Goal: Task Accomplishment & Management: Use online tool/utility

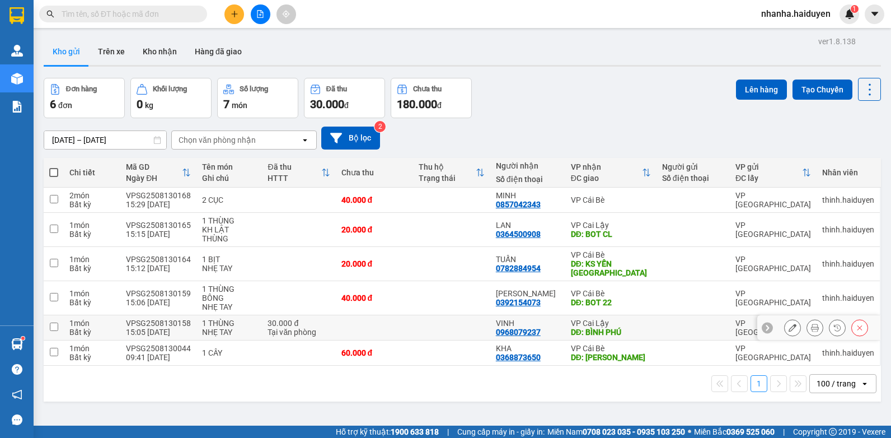
click at [402, 315] on td at bounding box center [374, 327] width 77 height 25
checkbox input "true"
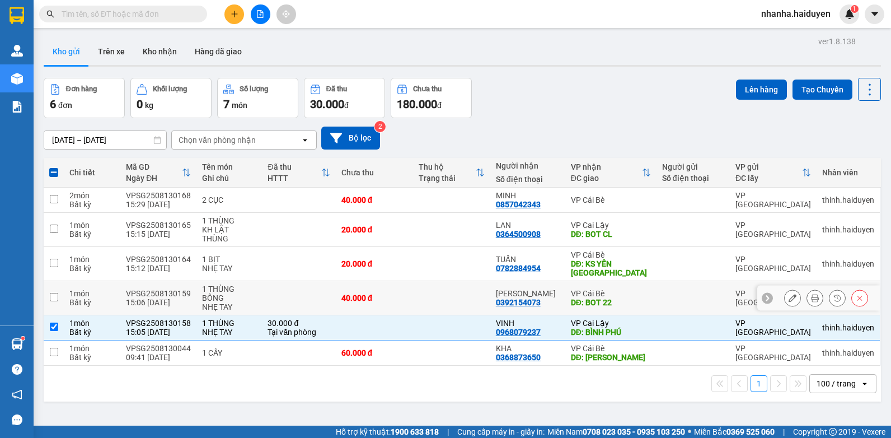
click at [413, 281] on td "40.000 đ" at bounding box center [374, 298] width 77 height 34
checkbox input "true"
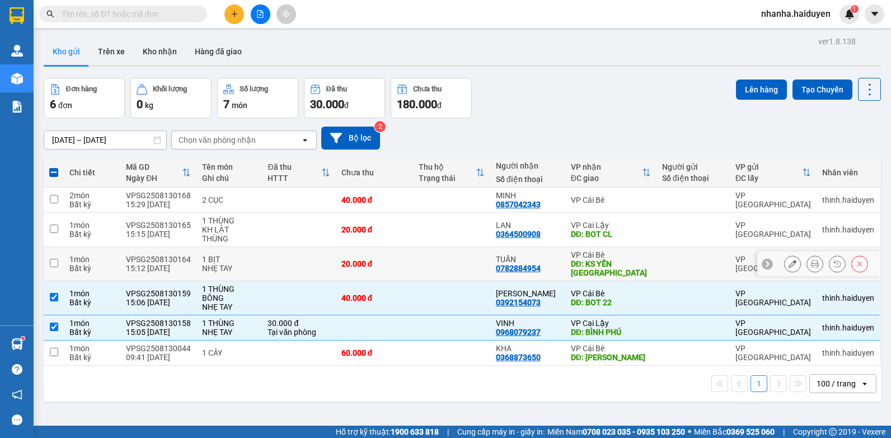
click at [414, 252] on td at bounding box center [451, 264] width 77 height 34
checkbox input "true"
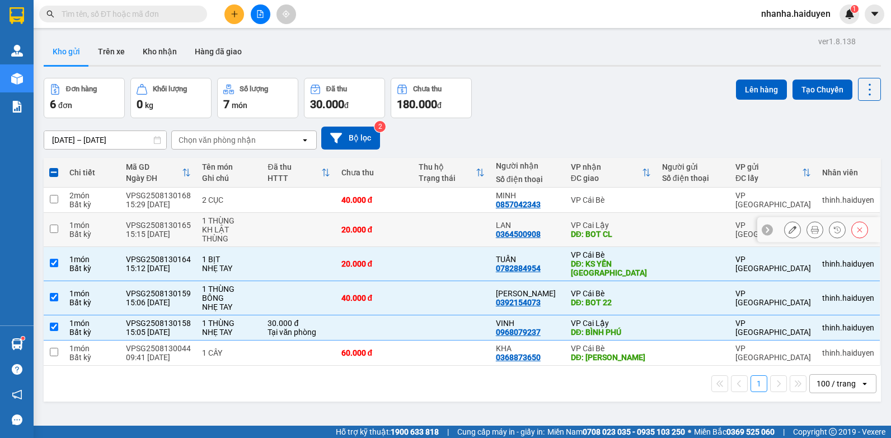
click at [414, 217] on td at bounding box center [451, 230] width 77 height 34
checkbox input "true"
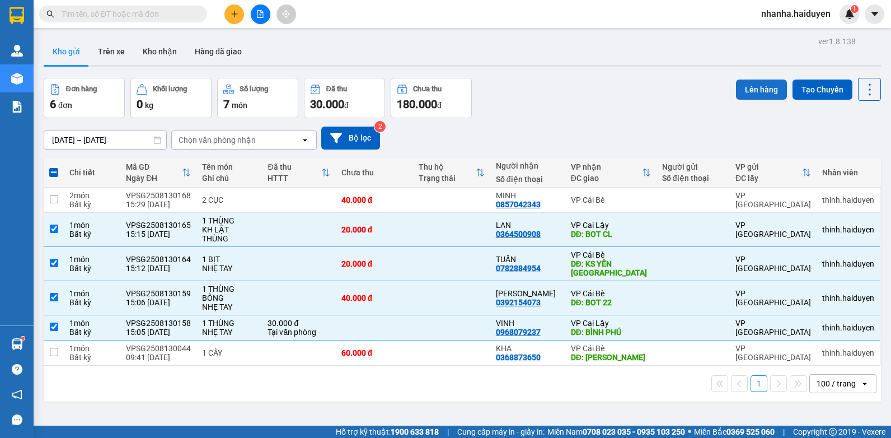
click at [741, 89] on button "Lên hàng" at bounding box center [761, 90] width 51 height 20
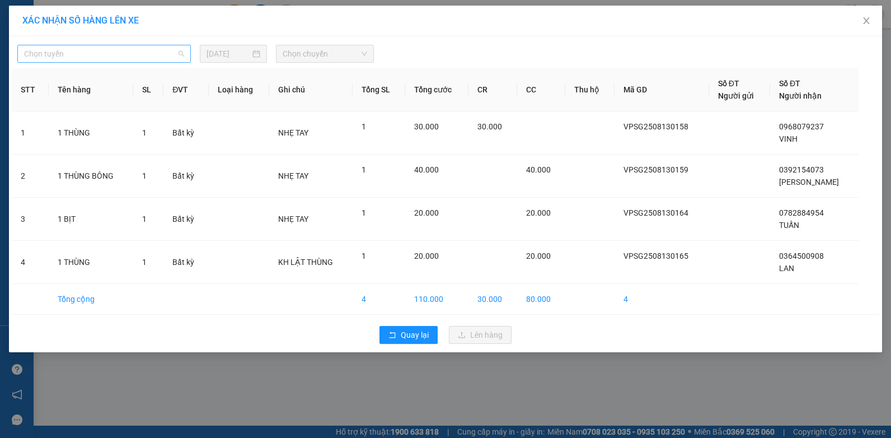
click at [71, 56] on span "Chọn tuyến" at bounding box center [104, 53] width 160 height 17
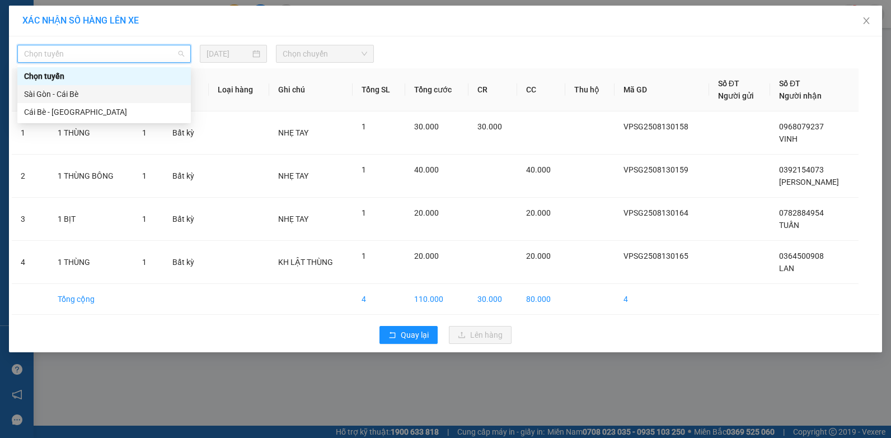
click at [71, 101] on div "Sài Gòn - Cái Bè" at bounding box center [104, 94] width 174 height 18
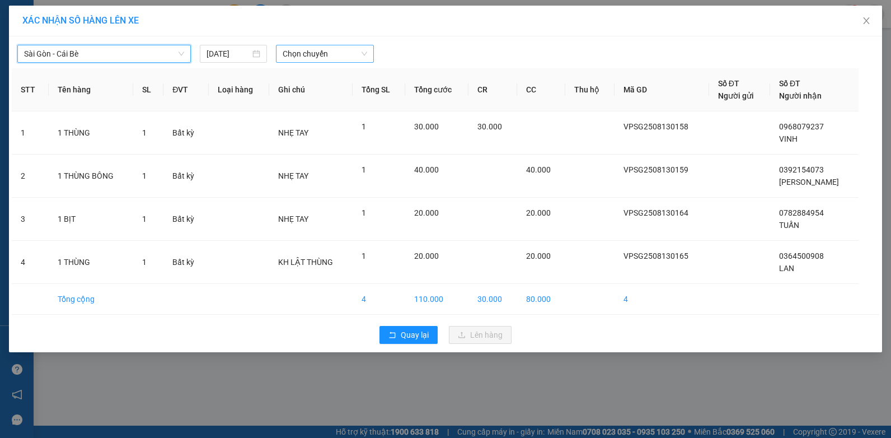
click at [322, 54] on span "Chọn chuyến" at bounding box center [325, 53] width 84 height 17
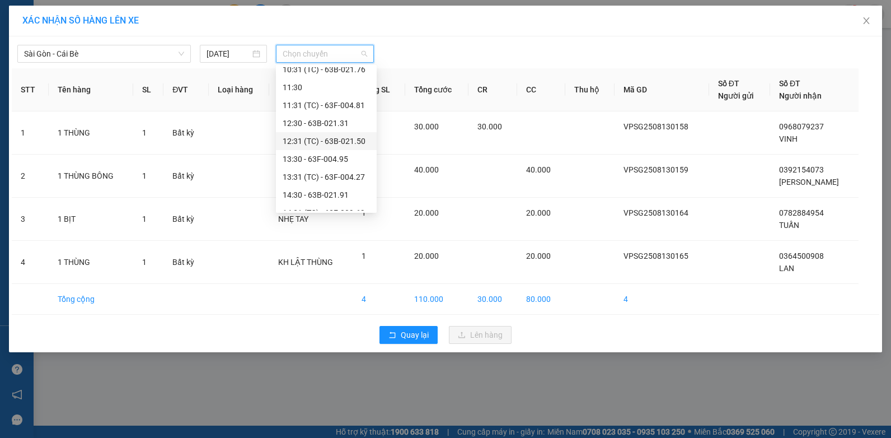
scroll to position [323, 0]
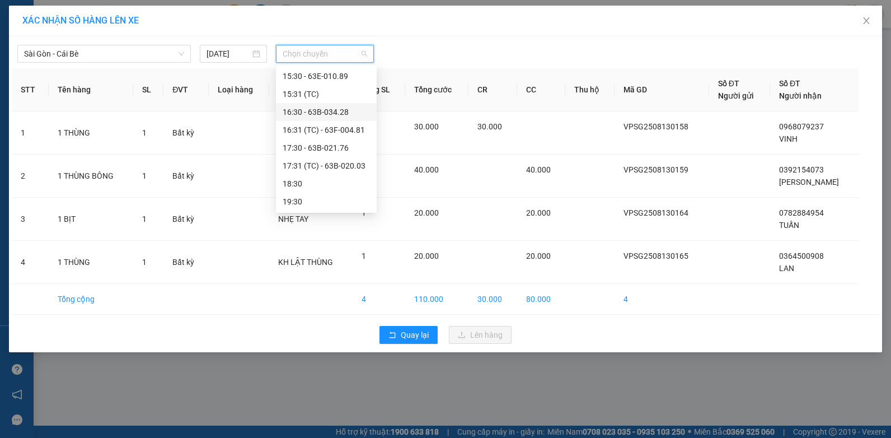
click at [345, 111] on div "16:30 - 63B-034.28" at bounding box center [326, 112] width 87 height 12
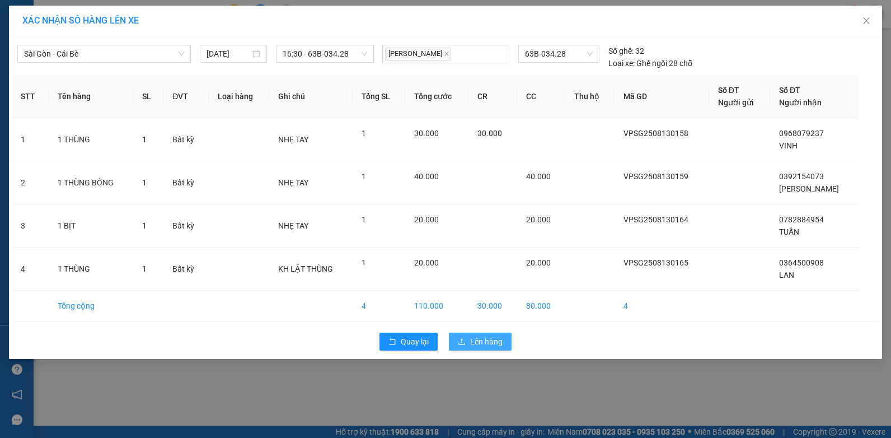
click at [506, 342] on button "Lên hàng" at bounding box center [480, 342] width 63 height 18
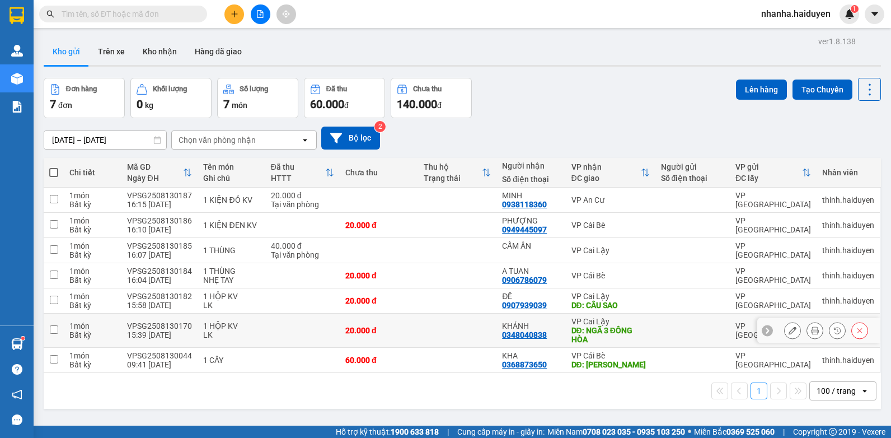
click at [459, 333] on td at bounding box center [457, 331] width 78 height 34
checkbox input "true"
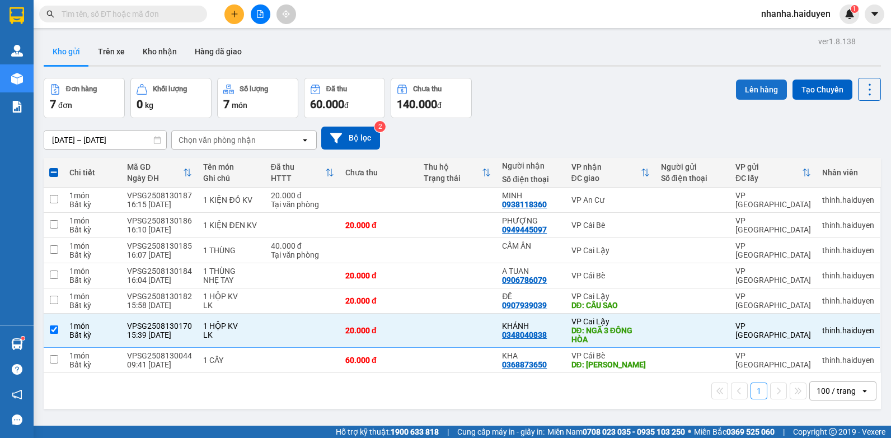
click at [752, 93] on button "Lên hàng" at bounding box center [761, 90] width 51 height 20
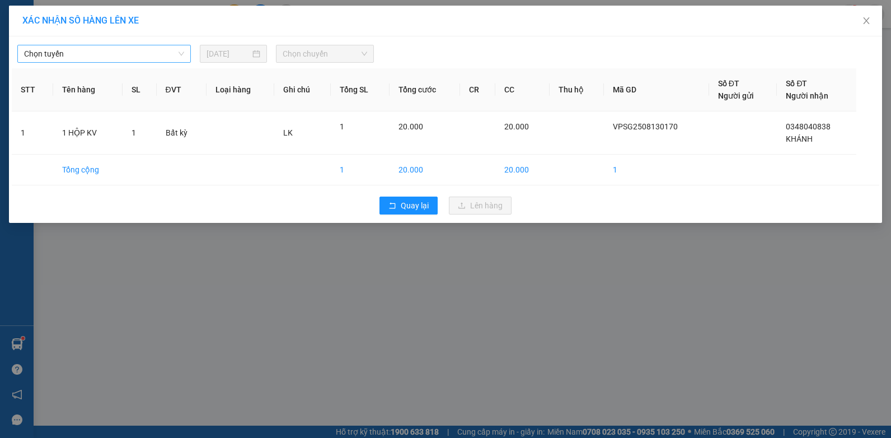
click at [105, 53] on span "Chọn tuyến" at bounding box center [104, 53] width 160 height 17
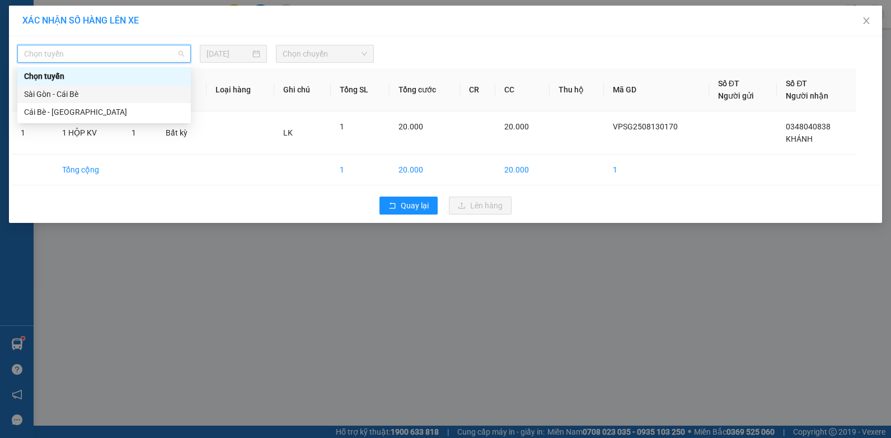
click at [97, 101] on div "Sài Gòn - Cái Bè" at bounding box center [104, 94] width 174 height 18
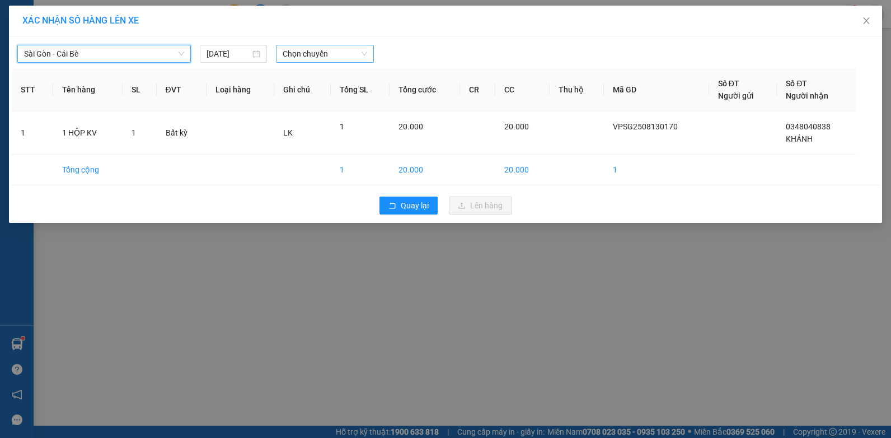
click at [337, 53] on span "Chọn chuyến" at bounding box center [325, 53] width 84 height 17
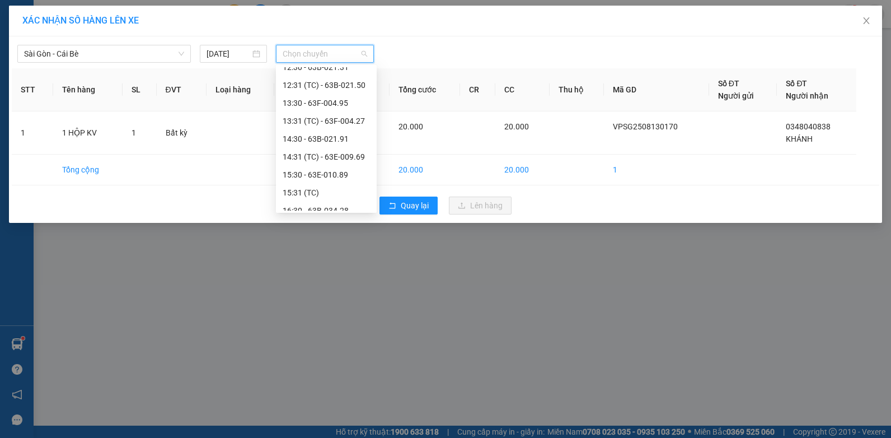
scroll to position [323, 0]
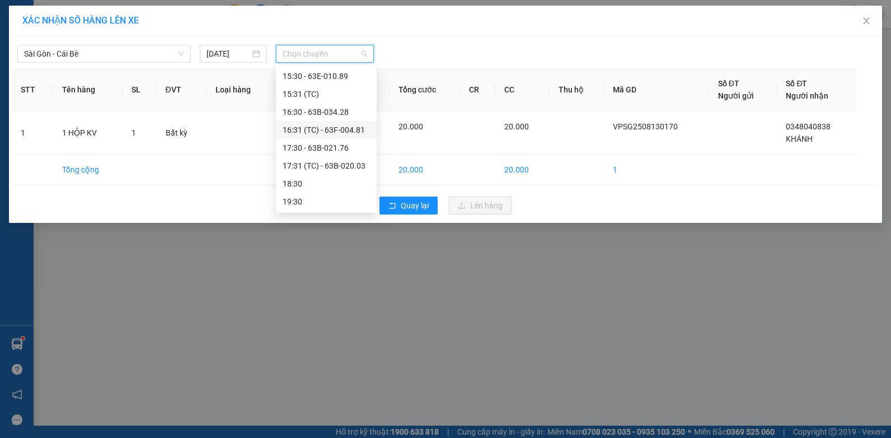
click at [358, 129] on div "16:31 (TC) - 63F-004.81" at bounding box center [326, 130] width 87 height 12
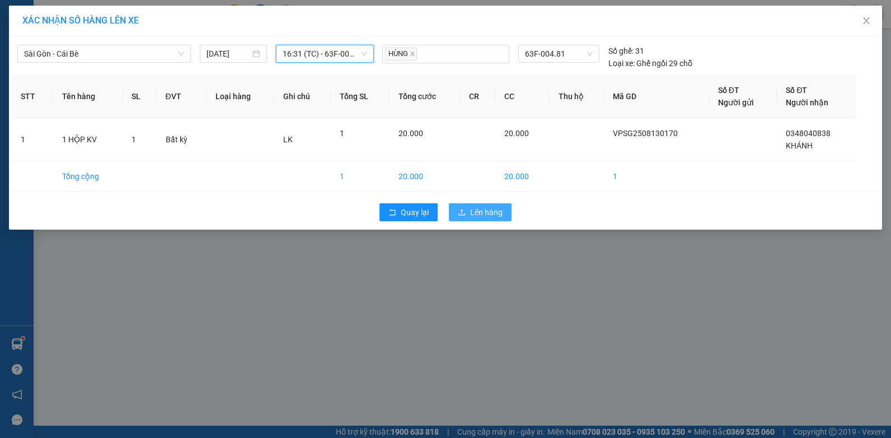
click at [462, 207] on button "Lên hàng" at bounding box center [480, 212] width 63 height 18
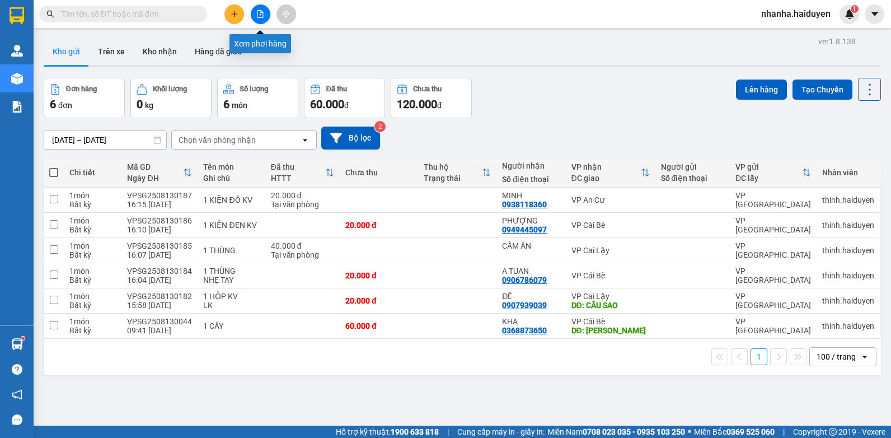
click at [264, 13] on icon "file-add" at bounding box center [260, 14] width 8 height 8
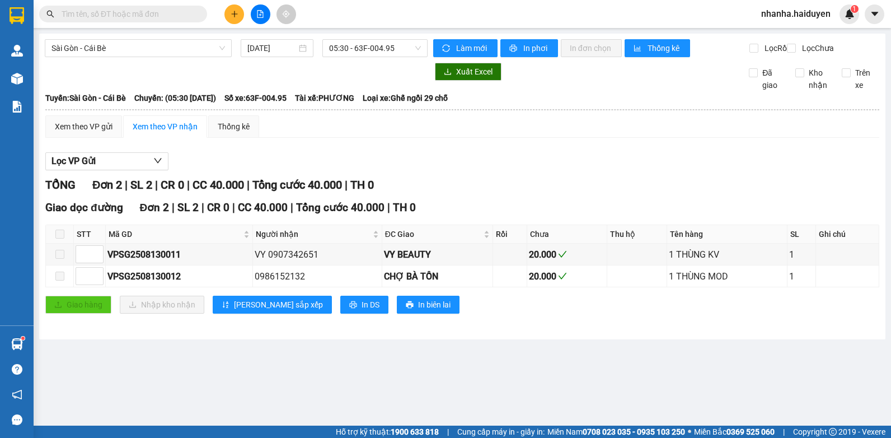
click at [331, 36] on div "Sài Gòn - Cái Bè 13/08/2025 05:30 - 63F-004.95 Làm mới In phơi In đơn chọn Thốn…" at bounding box center [462, 187] width 847 height 306
click at [388, 45] on span "05:30 - 63F-004.95" at bounding box center [375, 48] width 92 height 17
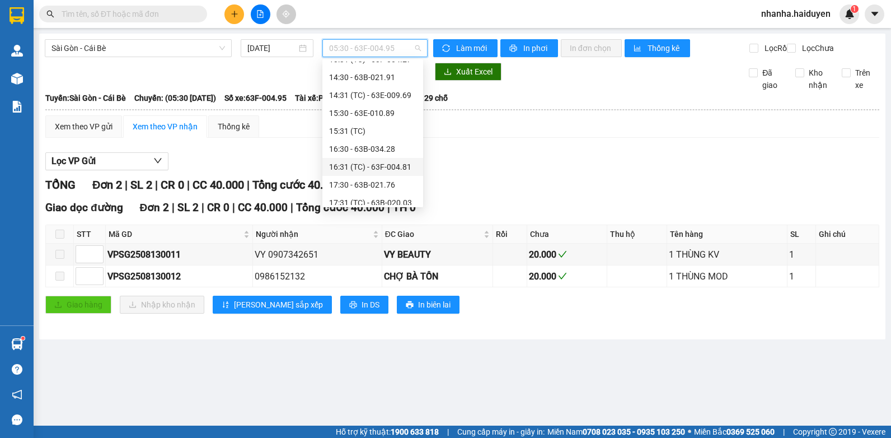
scroll to position [323, 0]
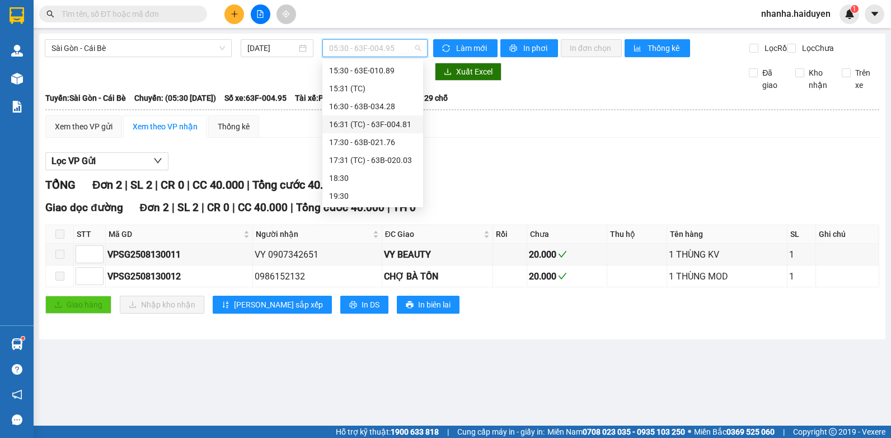
click at [397, 120] on div "16:31 (TC) - 63F-004.81" at bounding box center [372, 124] width 87 height 12
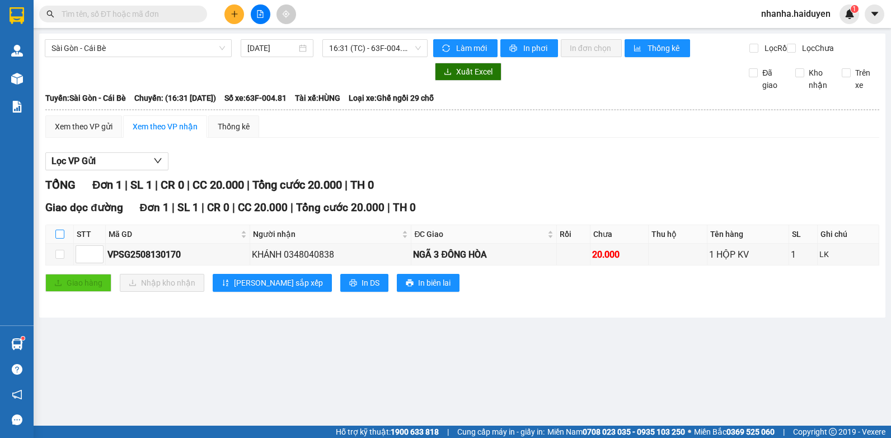
click at [57, 239] on input "checkbox" at bounding box center [59, 234] width 9 height 9
checkbox input "true"
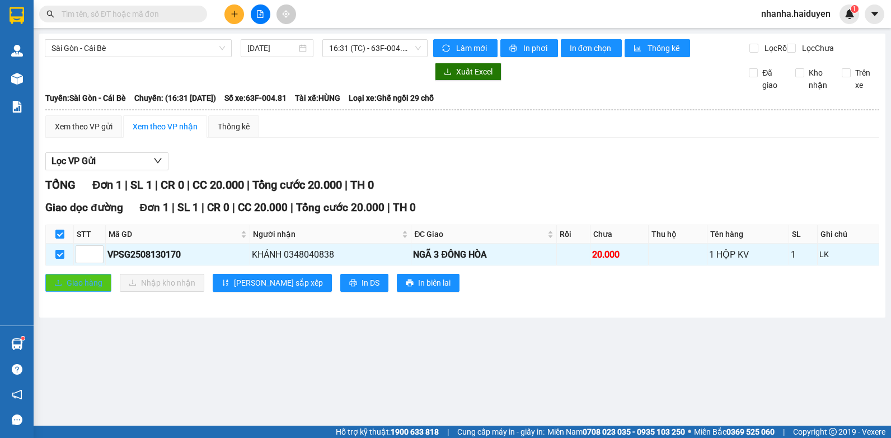
click at [58, 287] on icon "upload" at bounding box center [58, 283] width 8 height 8
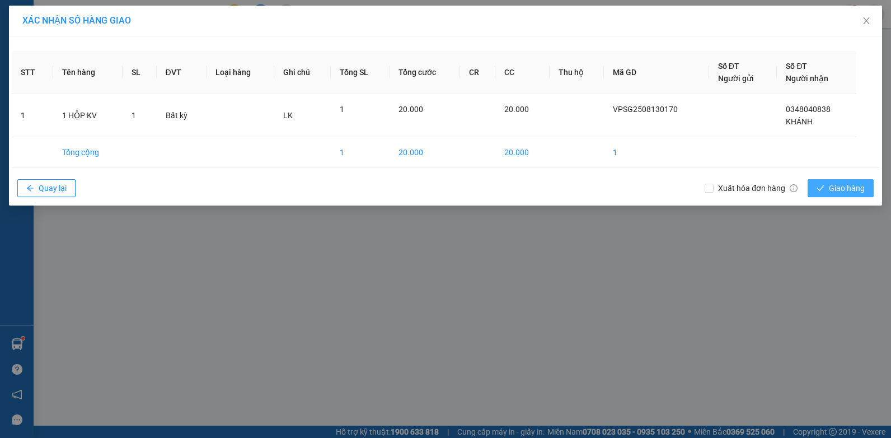
click at [824, 179] on button "Giao hàng" at bounding box center [841, 188] width 66 height 18
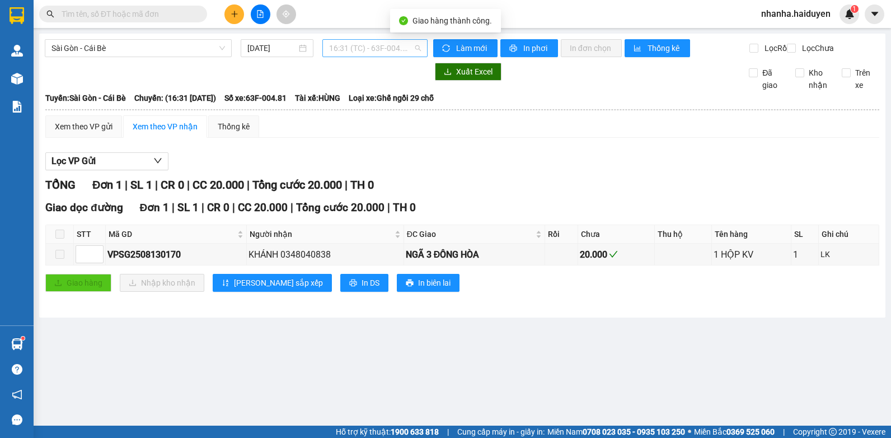
click at [349, 41] on span "16:31 (TC) - 63F-004.81" at bounding box center [375, 48] width 92 height 17
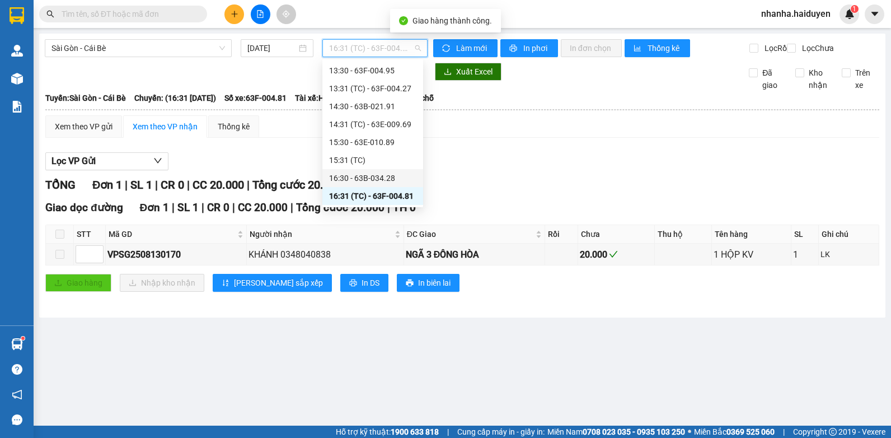
click at [370, 176] on div "16:30 - 63B-034.28" at bounding box center [372, 178] width 87 height 12
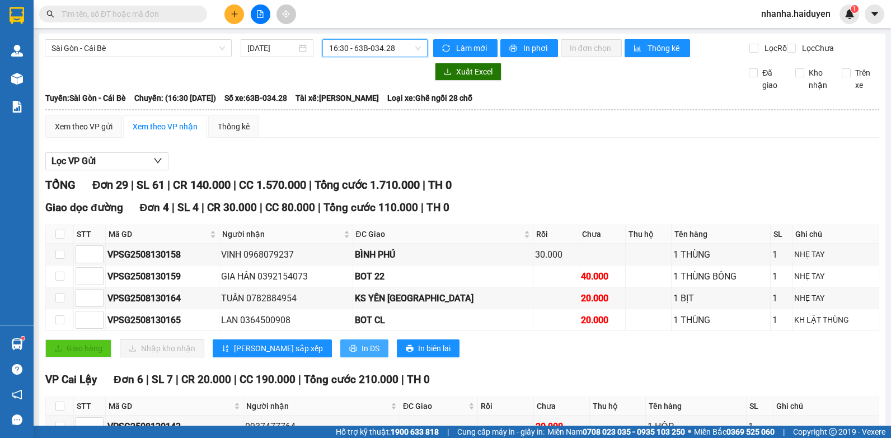
click at [340, 357] on button "In DS" at bounding box center [364, 348] width 48 height 18
click at [537, 171] on div "Lọc VP Gửi" at bounding box center [462, 161] width 834 height 18
click at [55, 239] on input "checkbox" at bounding box center [59, 234] width 9 height 9
checkbox input "true"
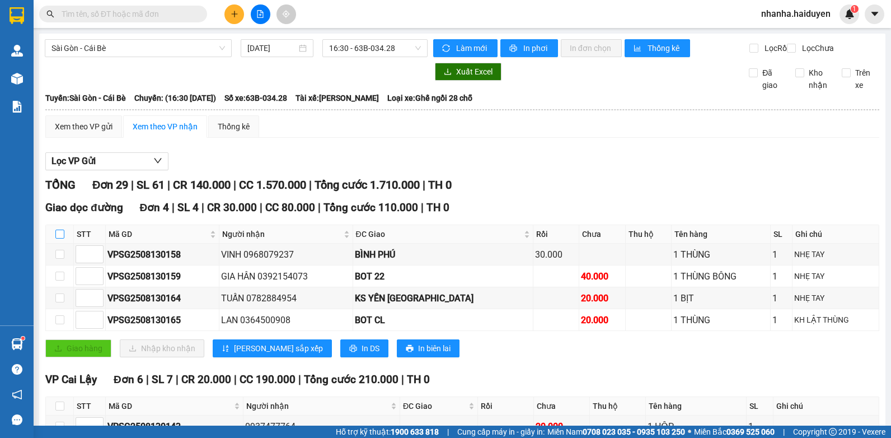
checkbox input "true"
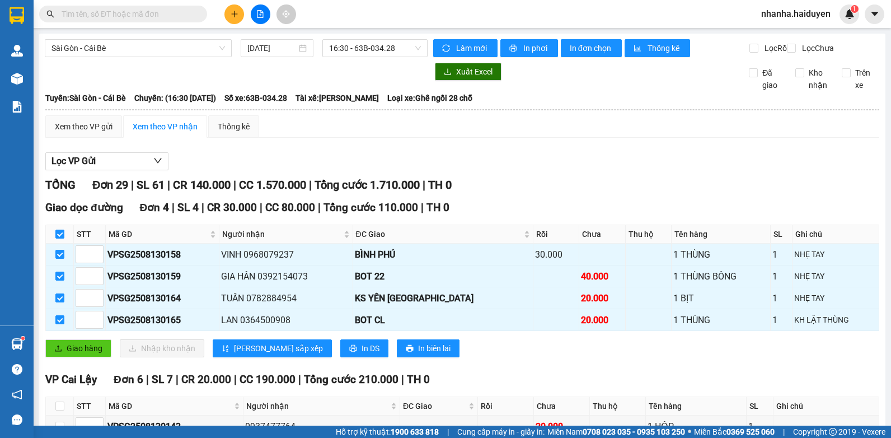
click at [46, 347] on div "Giao dọc đường Đơn 4 | SL 4 | CR 30.000 | CC 80.000 | Tổng cước 110.000 | TH 0 …" at bounding box center [462, 282] width 834 height 166
click at [63, 366] on div "Giao dọc đường Đơn 4 | SL 4 | CR 30.000 | CC 80.000 | Tổng cước 110.000 | TH 0 …" at bounding box center [462, 282] width 834 height 166
click at [74, 354] on span "Giao hàng" at bounding box center [85, 348] width 36 height 12
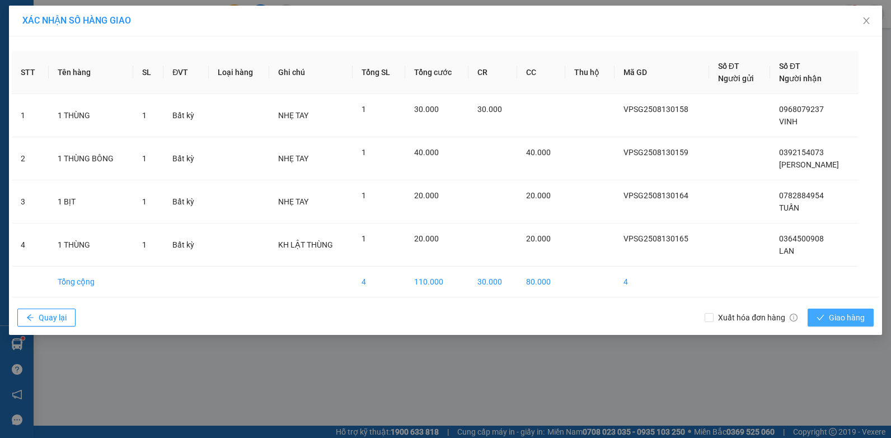
click at [824, 321] on span "check" at bounding box center [821, 318] width 8 height 9
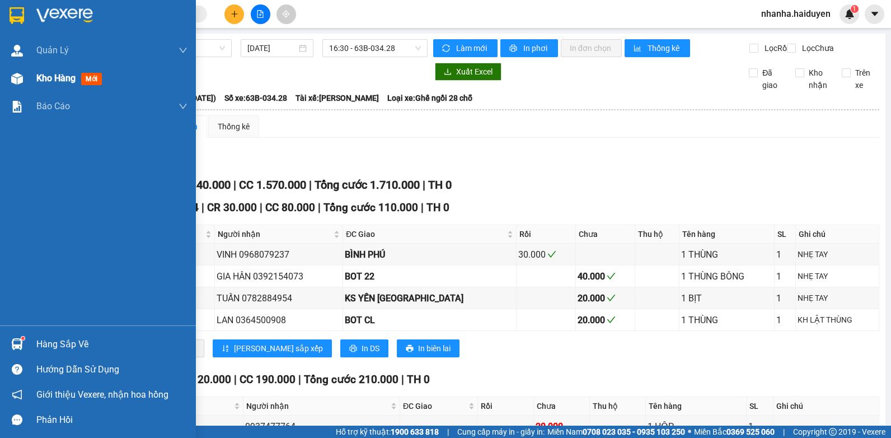
click at [26, 85] on div at bounding box center [17, 79] width 20 height 20
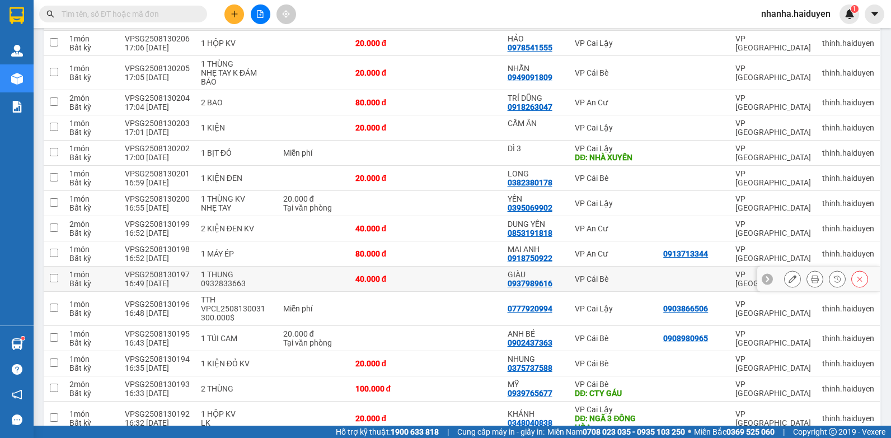
scroll to position [650, 0]
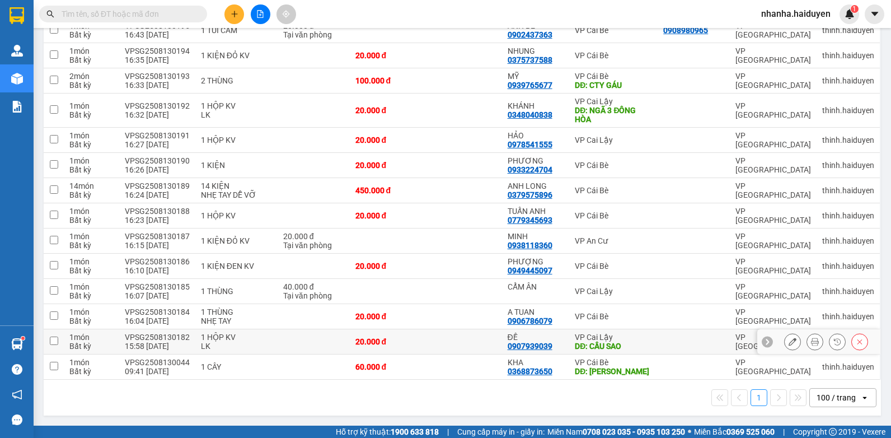
click at [515, 333] on div "ĐỀ" at bounding box center [536, 337] width 57 height 9
checkbox input "true"
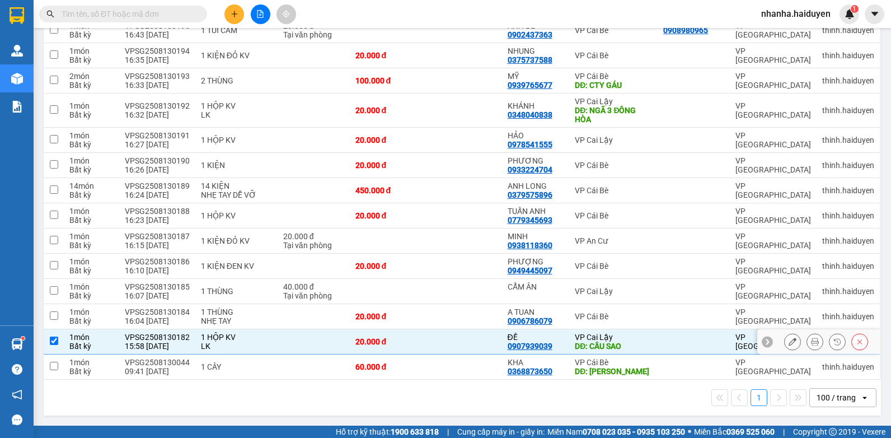
scroll to position [482, 0]
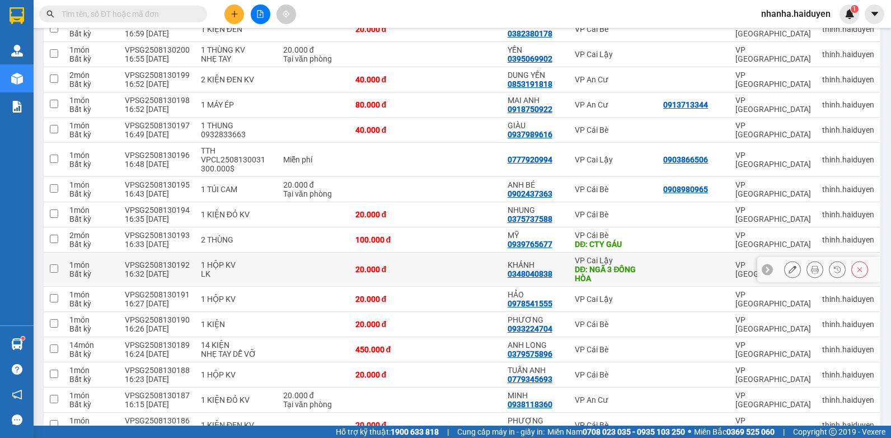
click at [576, 256] on div "VP Cai Lậy" at bounding box center [613, 260] width 77 height 9
checkbox input "true"
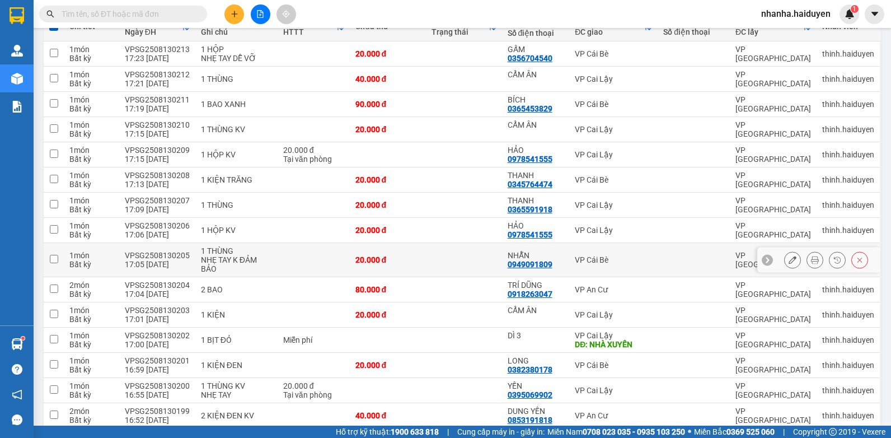
scroll to position [0, 0]
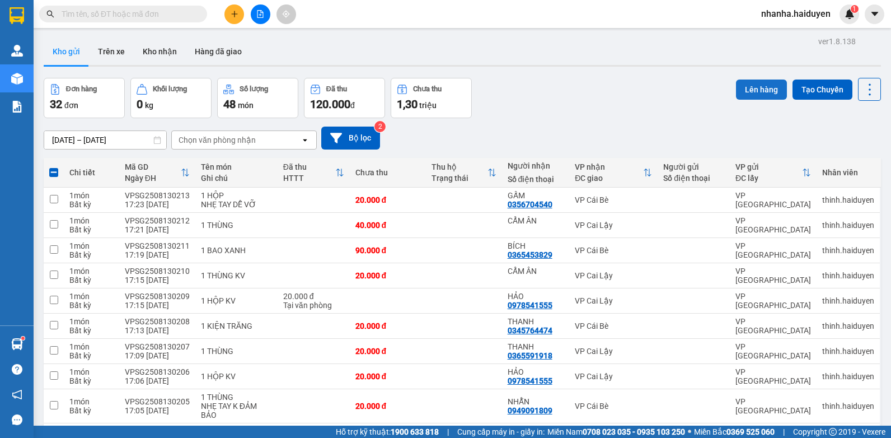
click at [758, 95] on button "Lên hàng" at bounding box center [761, 90] width 51 height 20
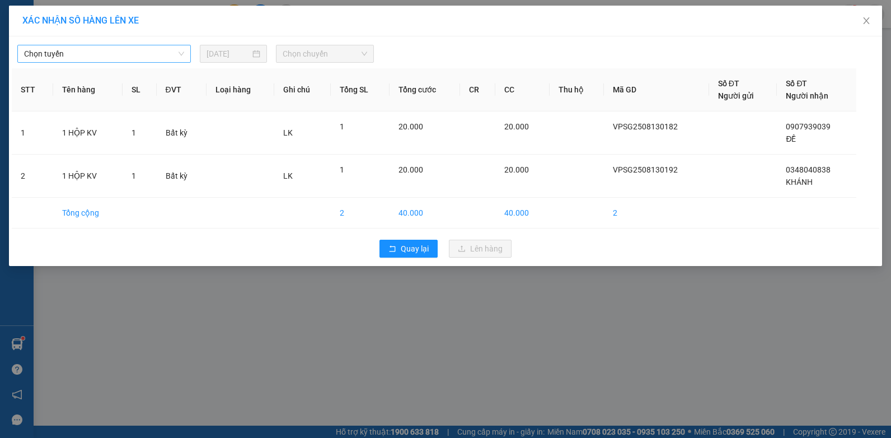
click at [42, 50] on span "Chọn tuyến" at bounding box center [104, 53] width 160 height 17
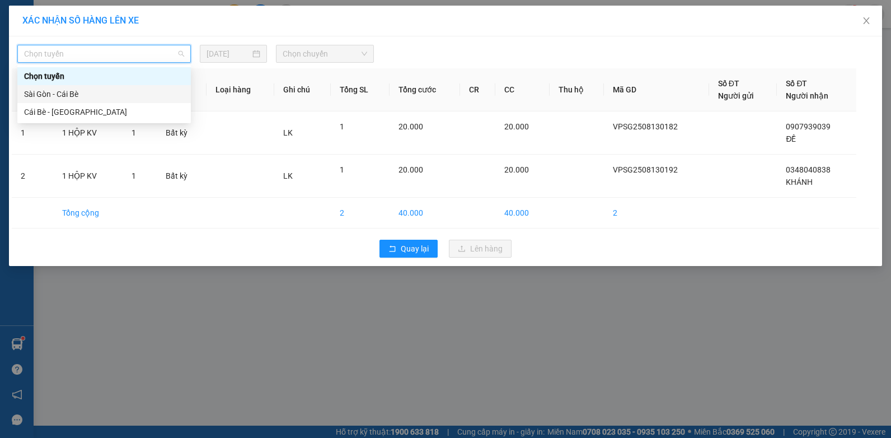
click at [47, 95] on div "Sài Gòn - Cái Bè" at bounding box center [104, 94] width 160 height 12
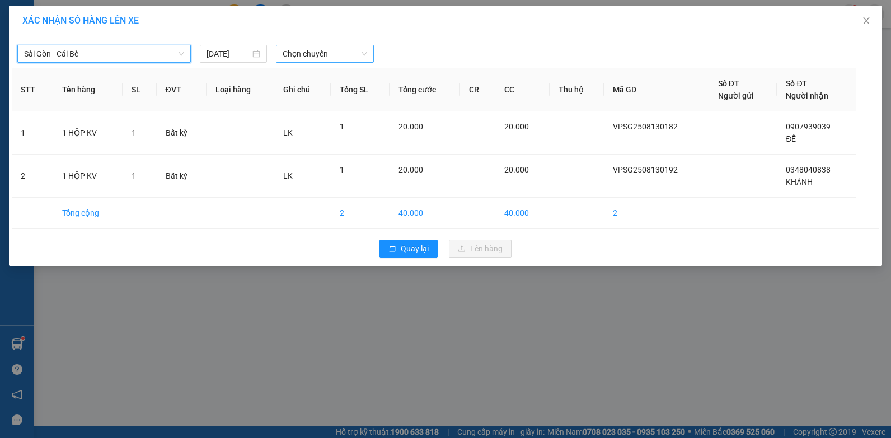
click at [302, 49] on span "Chọn chuyến" at bounding box center [325, 53] width 84 height 17
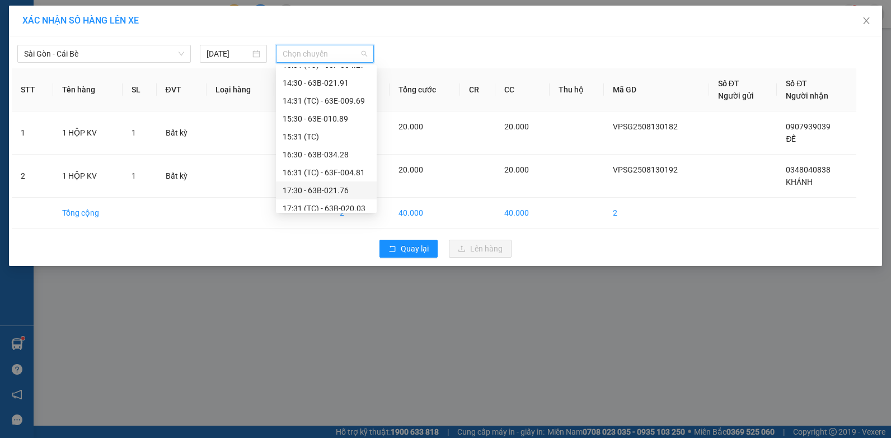
scroll to position [323, 0]
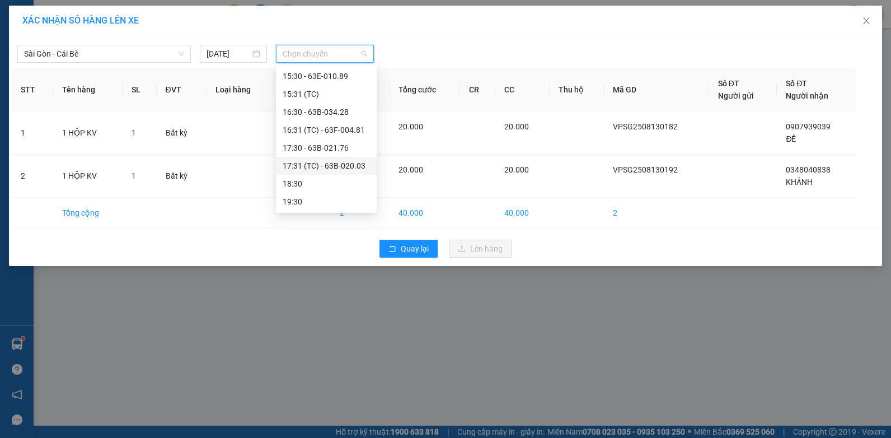
click at [331, 162] on div "17:31 (TC) - 63B-020.03" at bounding box center [326, 166] width 87 height 12
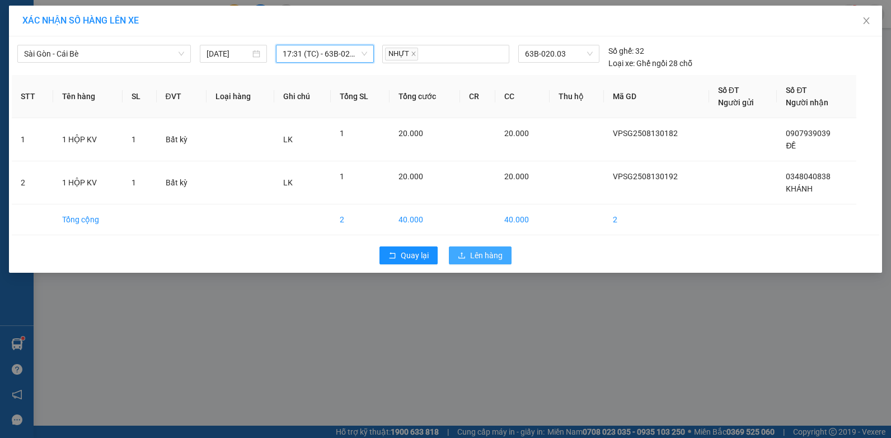
click at [486, 259] on span "Lên hàng" at bounding box center [486, 255] width 32 height 12
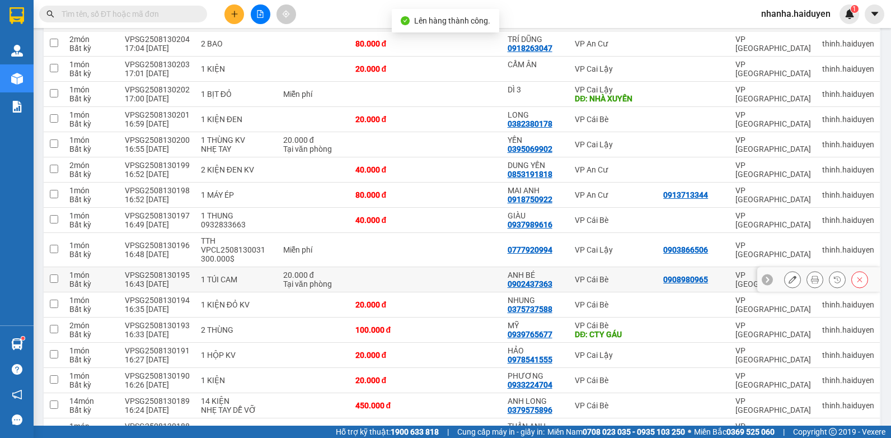
scroll to position [591, 0]
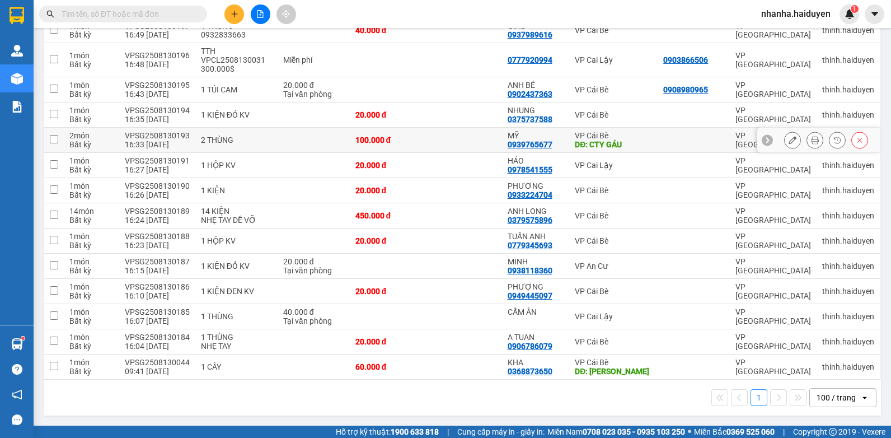
click at [640, 131] on div "VP Cái Bè" at bounding box center [613, 135] width 77 height 9
checkbox input "true"
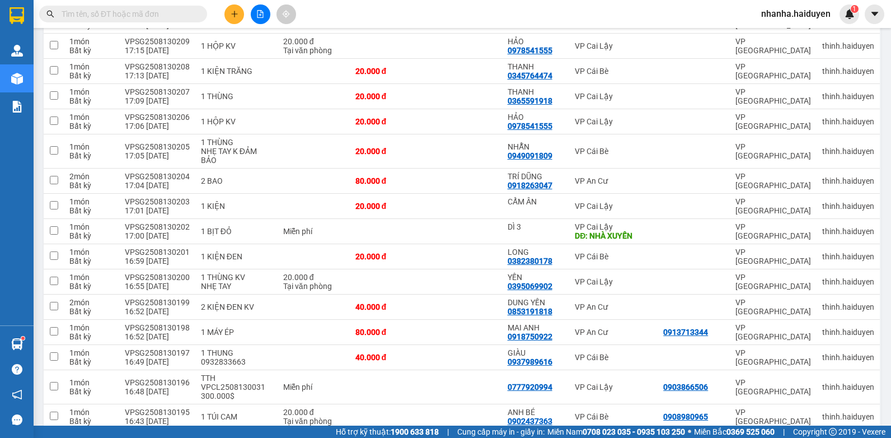
scroll to position [0, 0]
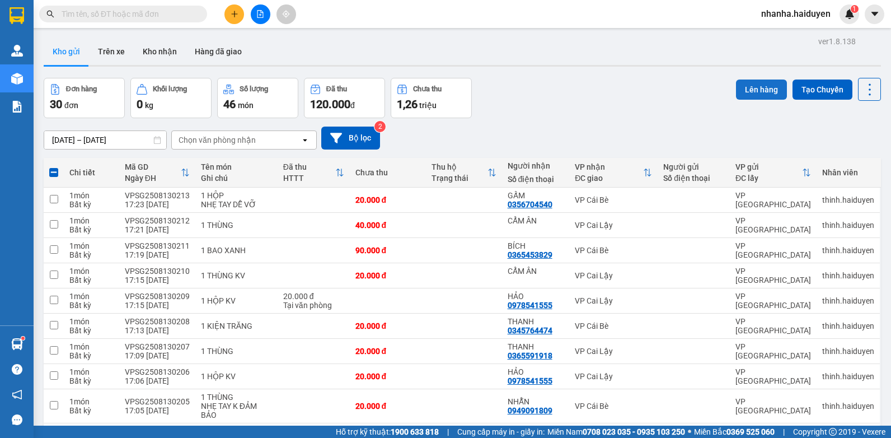
click at [736, 91] on button "Lên hàng" at bounding box center [761, 90] width 51 height 20
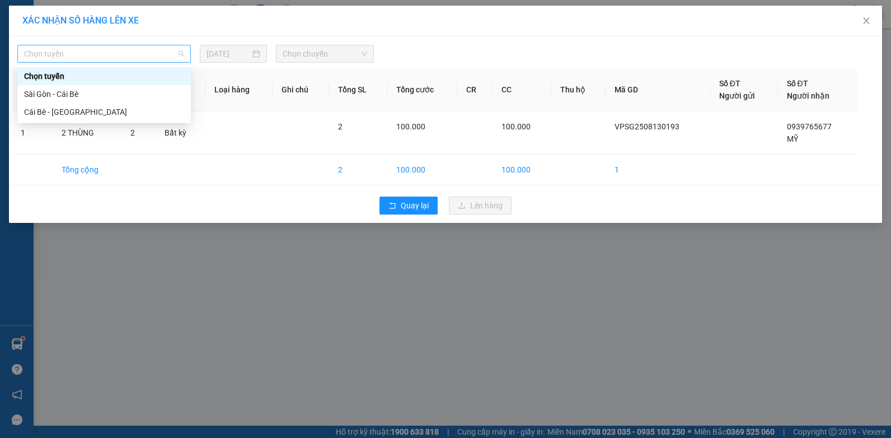
click at [31, 45] on span "Chọn tuyến" at bounding box center [104, 53] width 160 height 17
click at [55, 96] on div "Sài Gòn - Cái Bè" at bounding box center [104, 94] width 160 height 12
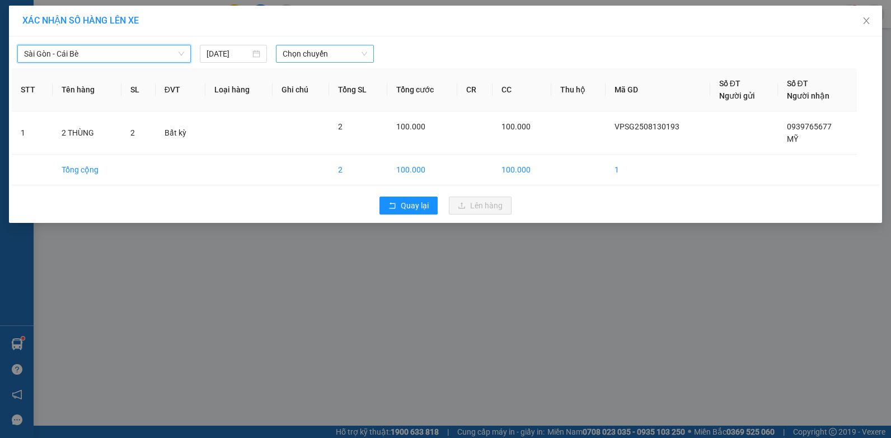
click at [334, 51] on span "Chọn chuyến" at bounding box center [325, 53] width 84 height 17
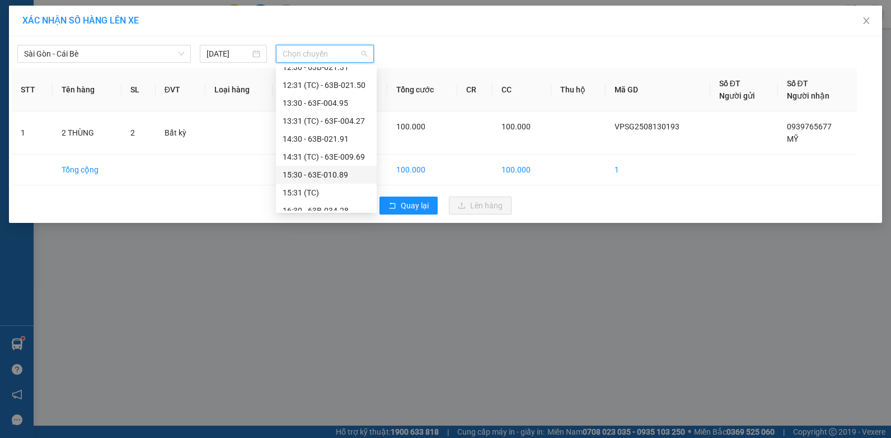
scroll to position [323, 0]
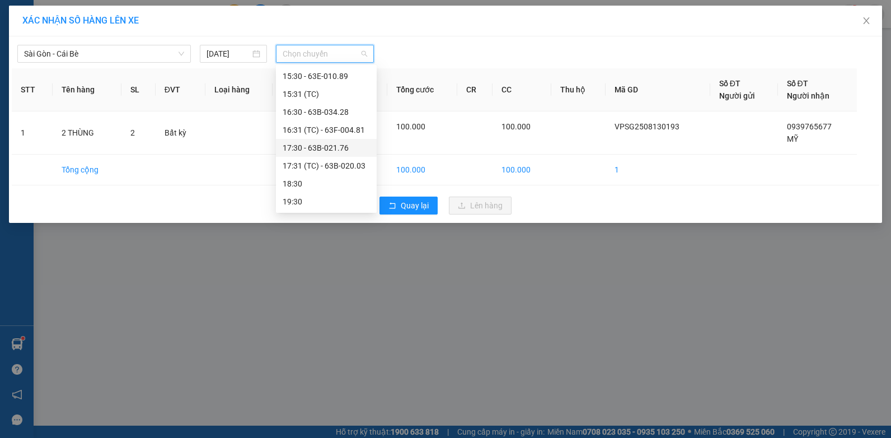
click at [353, 144] on div "17:30 - 63B-021.76" at bounding box center [326, 148] width 87 height 12
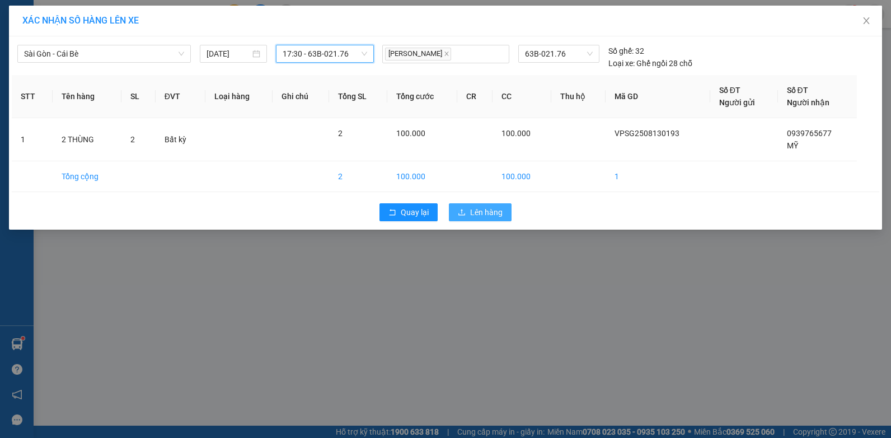
click at [472, 216] on span "Lên hàng" at bounding box center [486, 212] width 32 height 12
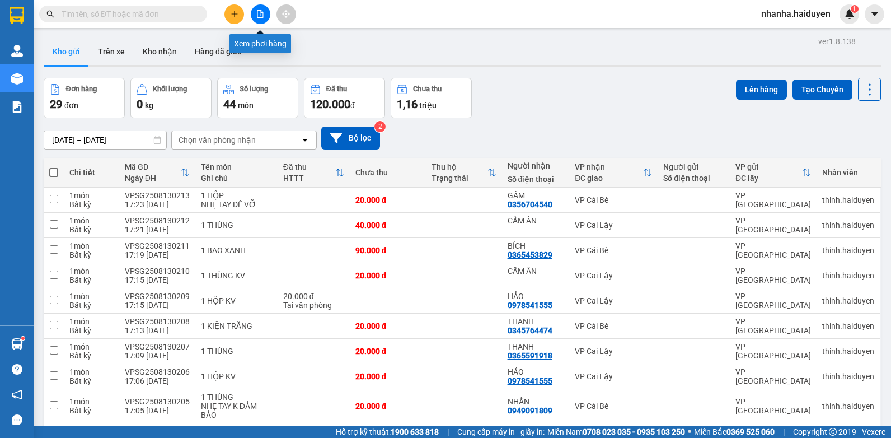
click at [254, 13] on button at bounding box center [261, 14] width 20 height 20
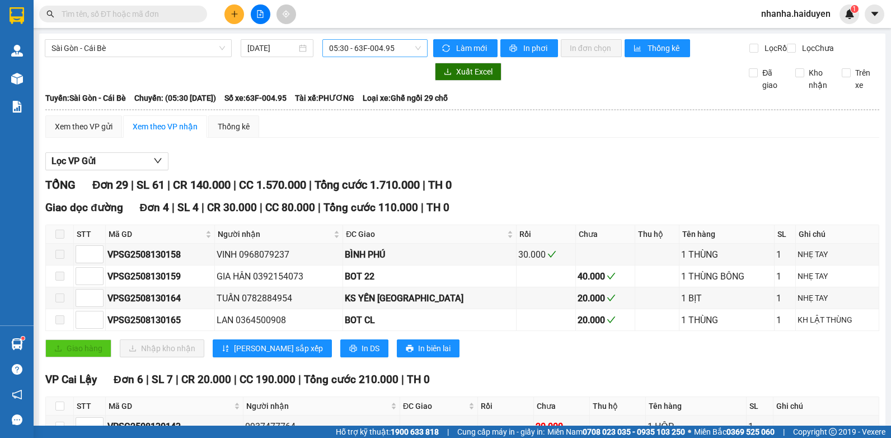
click at [375, 46] on span "05:30 - 63F-004.95" at bounding box center [375, 48] width 92 height 17
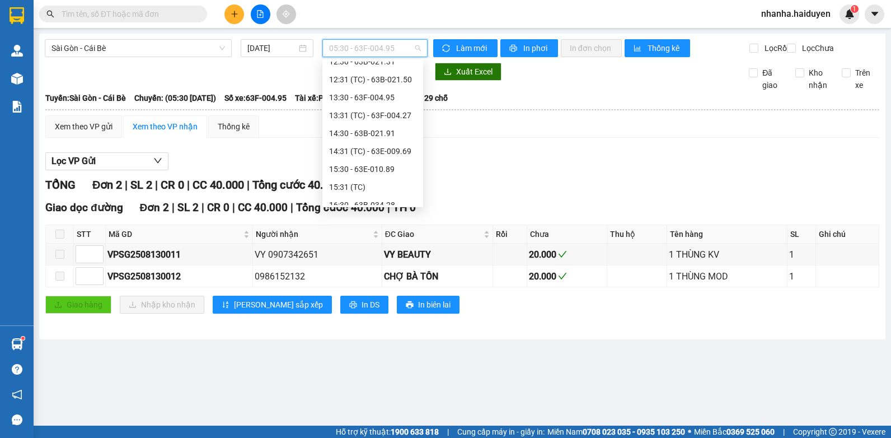
scroll to position [280, 0]
click at [372, 184] on div "17:30 - 63B-021.76" at bounding box center [372, 185] width 87 height 12
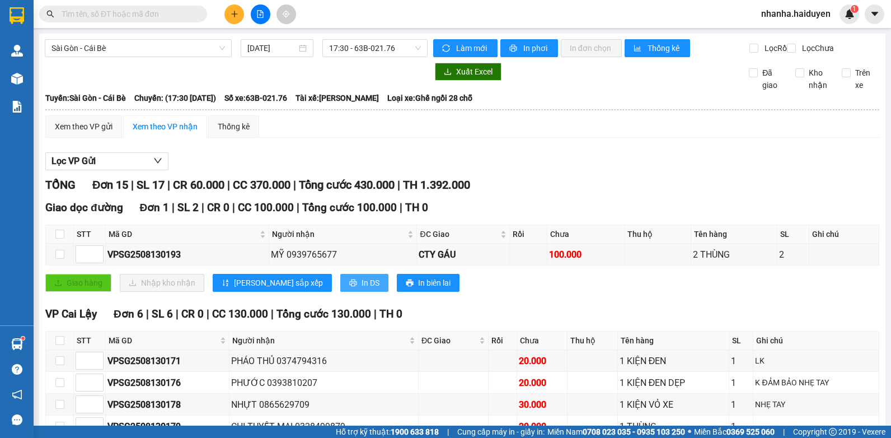
click at [362, 288] on span "In DS" at bounding box center [371, 283] width 18 height 12
click at [340, 46] on span "17:30 - 63B-021.76" at bounding box center [375, 48] width 92 height 17
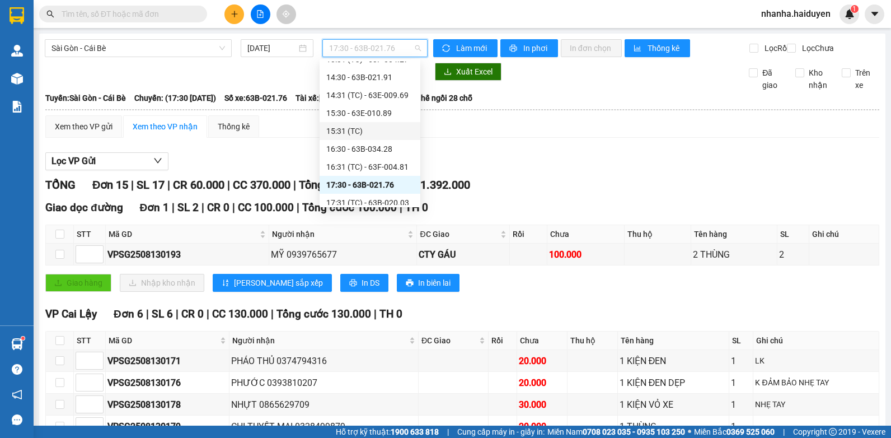
scroll to position [323, 0]
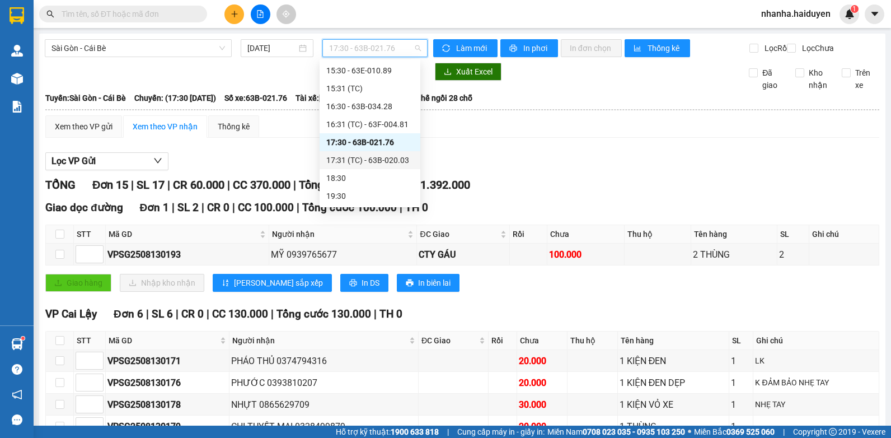
click at [376, 157] on div "17:31 (TC) - 63B-020.03" at bounding box center [369, 160] width 87 height 12
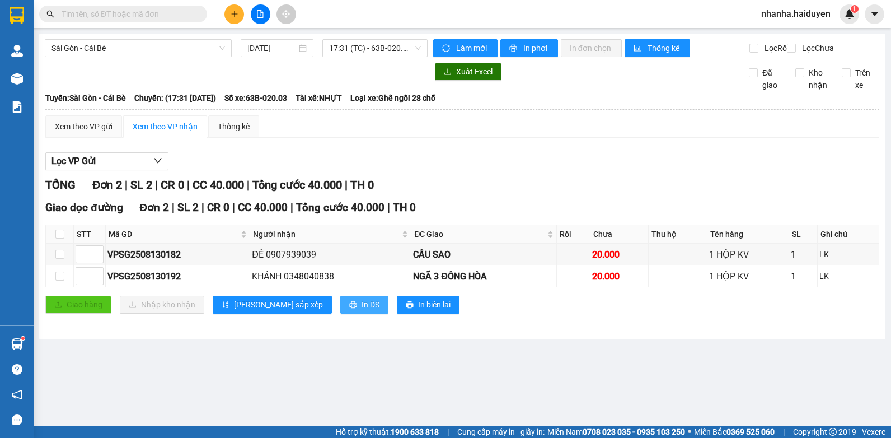
click at [362, 311] on span "In DS" at bounding box center [371, 304] width 18 height 12
click at [59, 240] on label at bounding box center [59, 234] width 9 height 12
click at [59, 239] on input "checkbox" at bounding box center [59, 234] width 9 height 9
checkbox input "true"
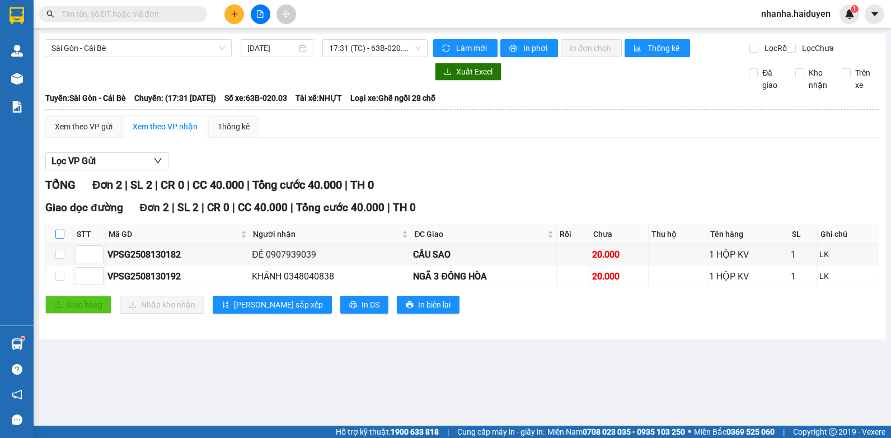
checkbox input "true"
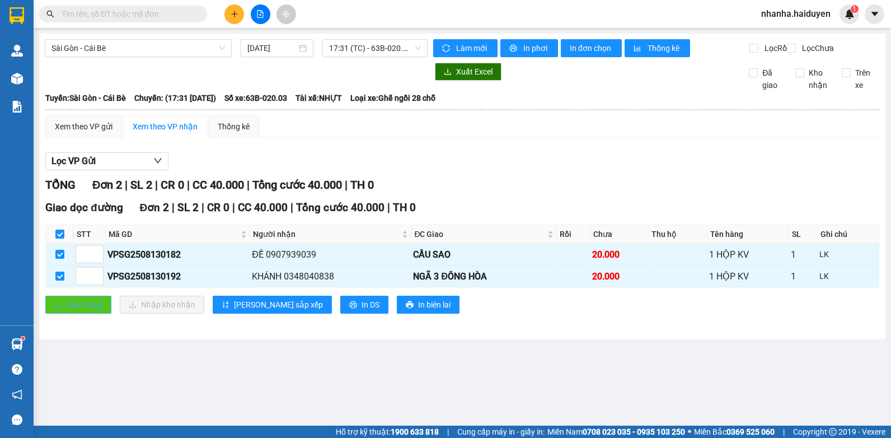
click at [84, 311] on span "Giao hàng" at bounding box center [85, 304] width 36 height 12
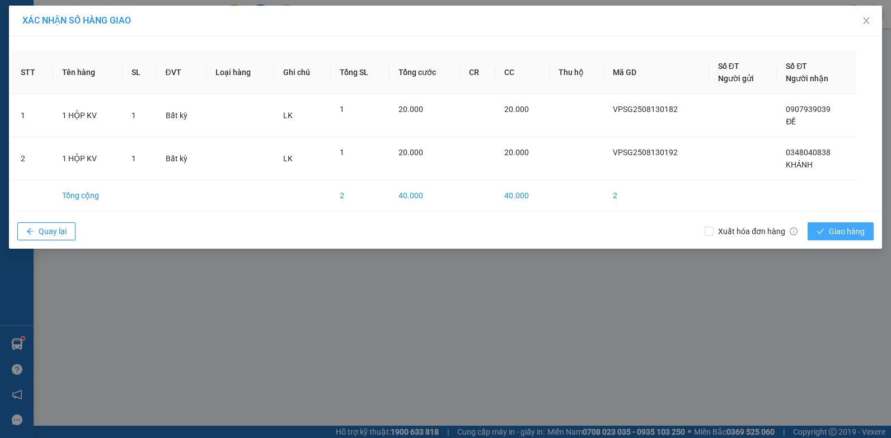
click at [825, 232] on icon "check" at bounding box center [821, 231] width 8 height 8
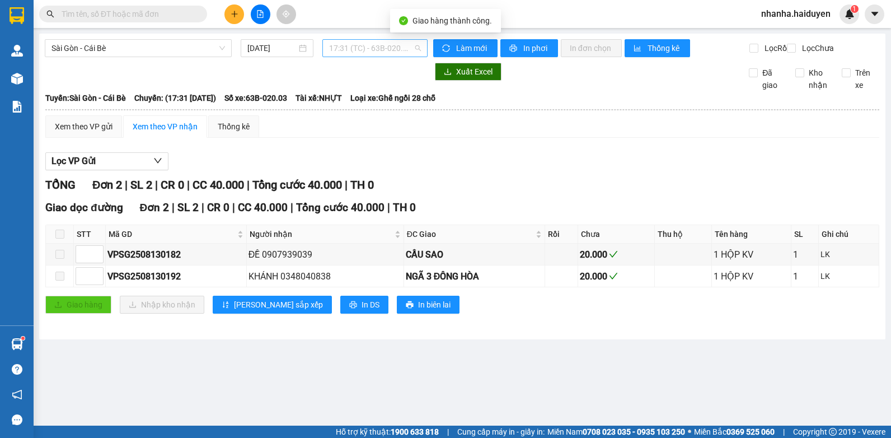
click at [407, 46] on span "17:31 (TC) - 63B-020.03" at bounding box center [375, 48] width 92 height 17
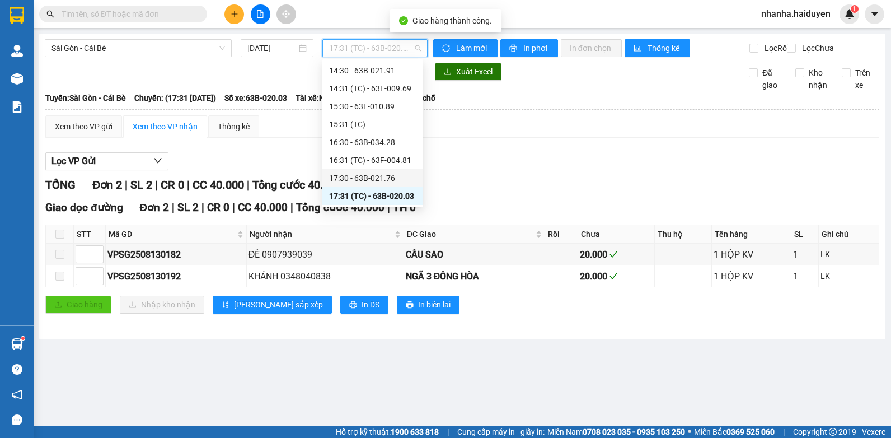
click at [403, 177] on div "17:30 - 63B-021.76" at bounding box center [372, 178] width 87 height 12
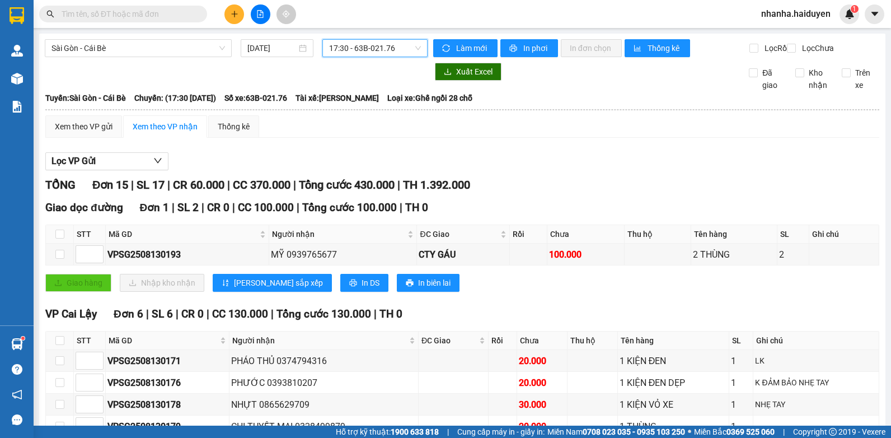
click at [54, 241] on th at bounding box center [60, 234] width 28 height 18
click at [59, 239] on input "checkbox" at bounding box center [59, 234] width 9 height 9
checkbox input "true"
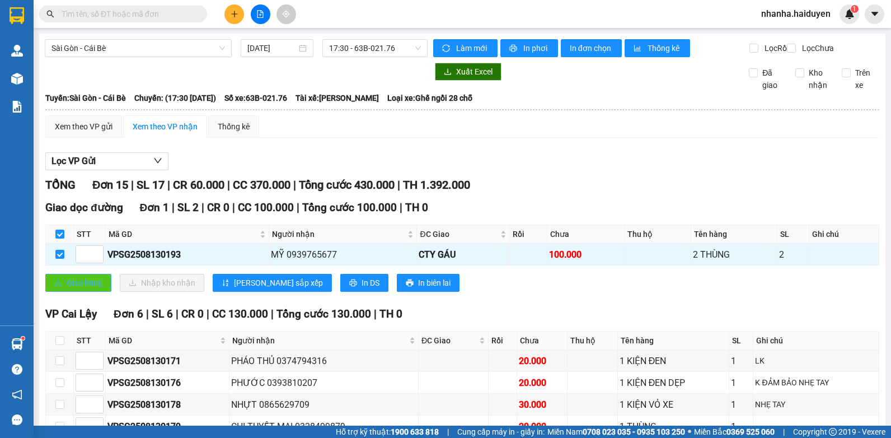
click at [87, 289] on span "Giao hàng" at bounding box center [85, 283] width 36 height 12
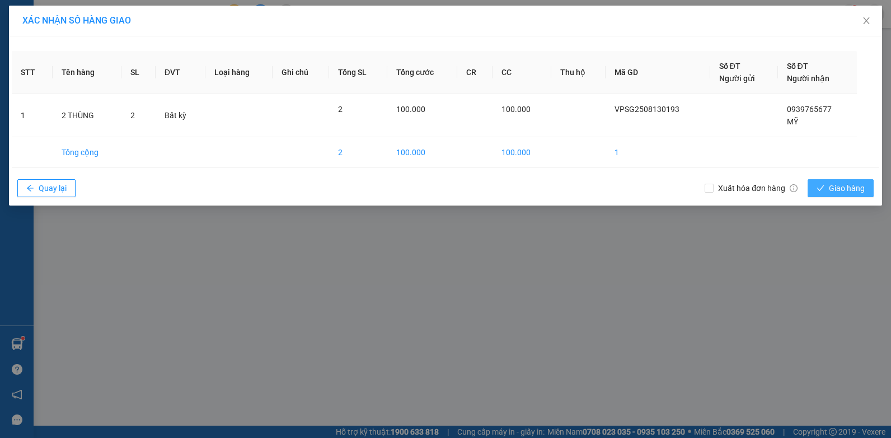
click at [851, 188] on span "Giao hàng" at bounding box center [847, 188] width 36 height 12
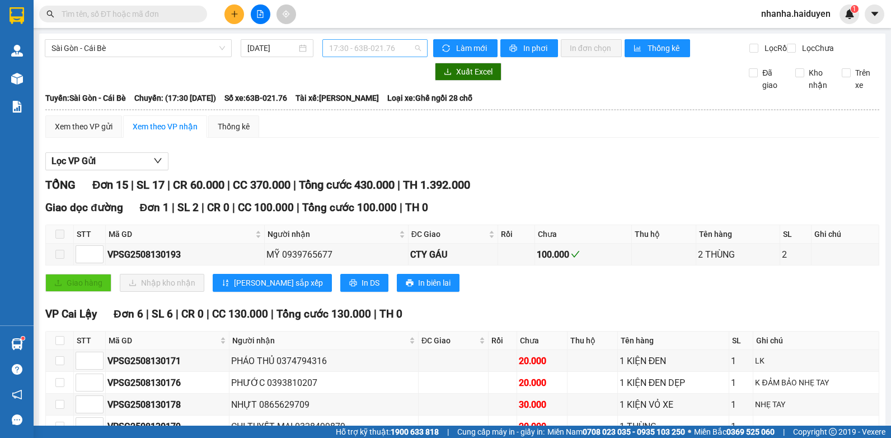
click at [388, 48] on span "17:30 - 63B-021.76" at bounding box center [375, 48] width 92 height 17
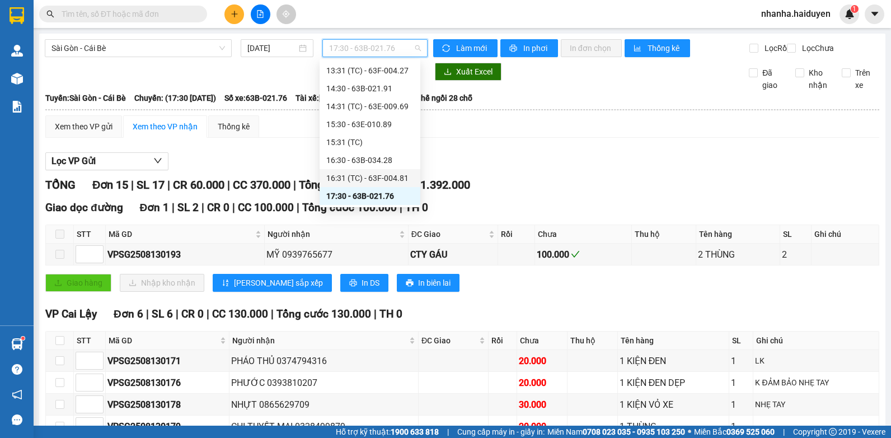
scroll to position [323, 0]
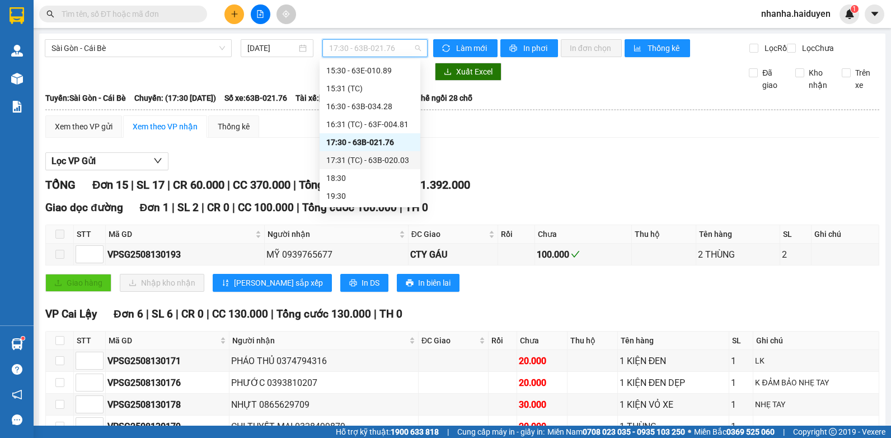
click at [365, 157] on div "17:31 (TC) - 63B-020.03" at bounding box center [369, 160] width 87 height 12
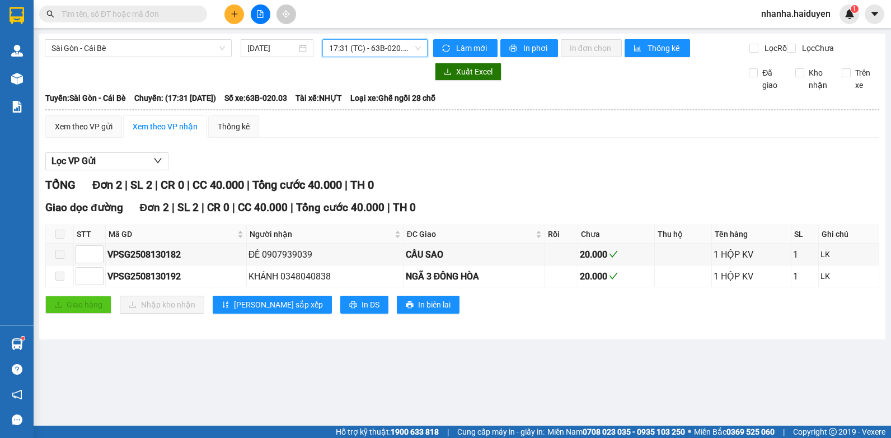
click at [393, 49] on span "17:31 (TC) - 63B-020.03" at bounding box center [375, 48] width 92 height 17
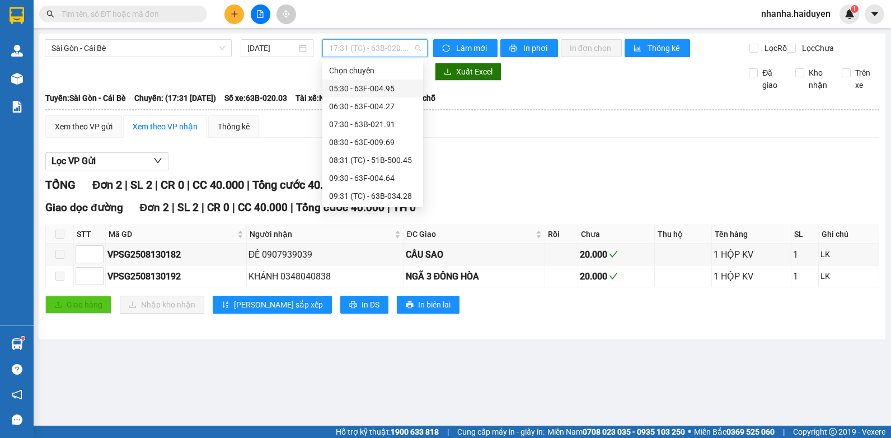
click at [389, 83] on div "05:30 - 63F-004.95" at bounding box center [372, 88] width 87 height 12
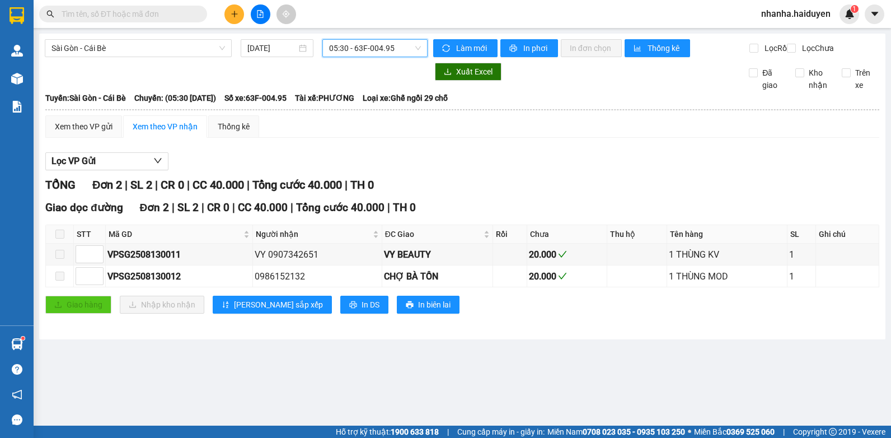
click at [382, 48] on span "05:30 - 63F-004.95" at bounding box center [375, 48] width 92 height 17
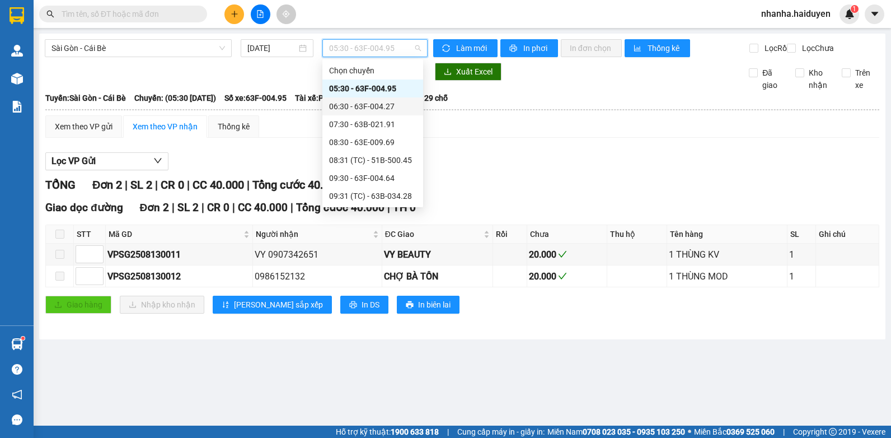
scroll to position [56, 0]
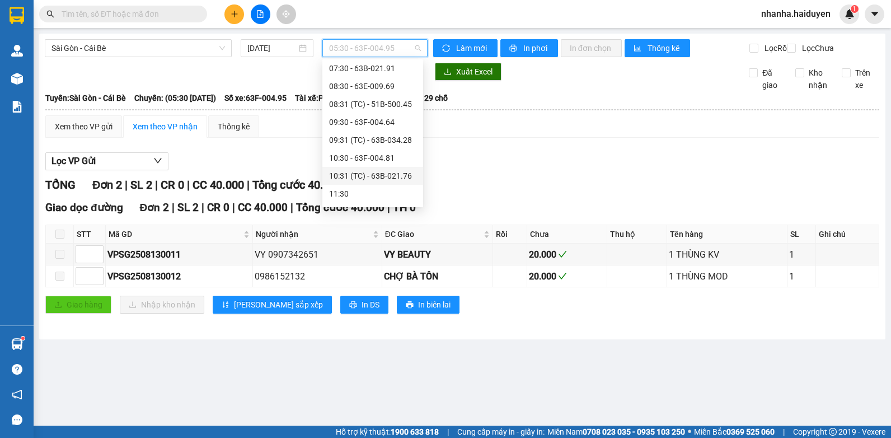
click at [377, 169] on div "10:31 (TC) - 63B-021.76" at bounding box center [373, 176] width 101 height 18
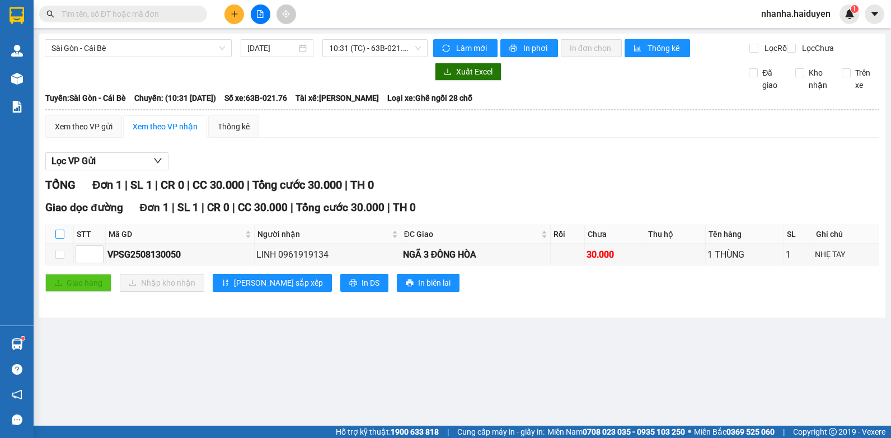
click at [62, 239] on input "checkbox" at bounding box center [59, 234] width 9 height 9
checkbox input "true"
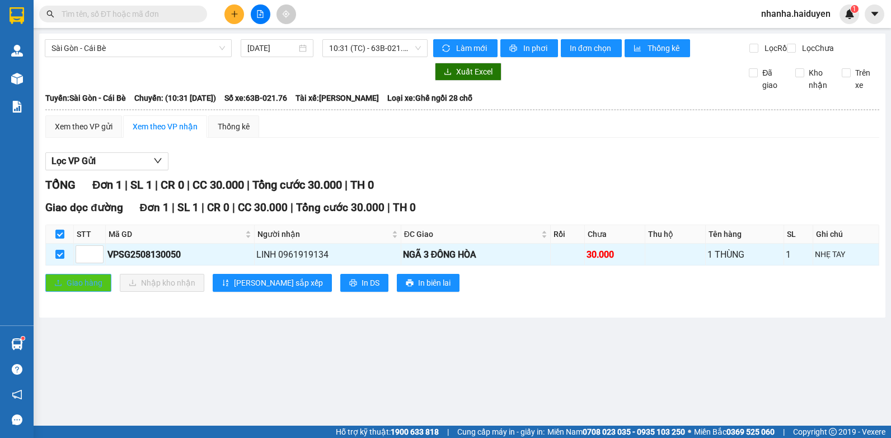
click at [75, 288] on span "Giao hàng" at bounding box center [85, 283] width 36 height 12
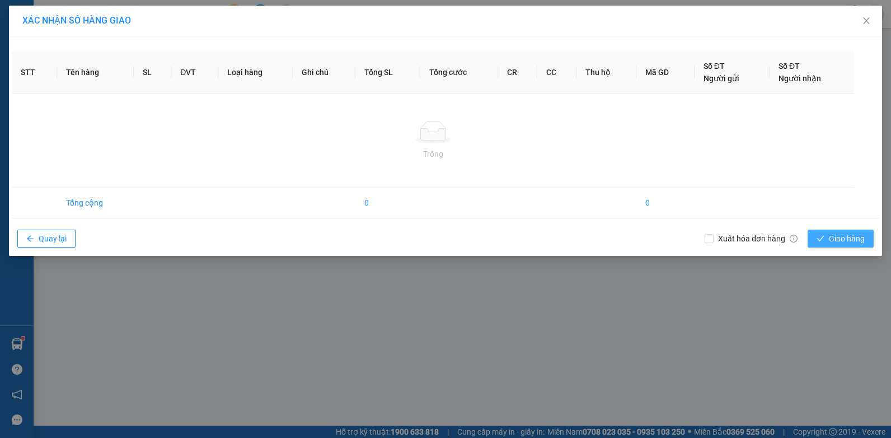
click at [851, 234] on span "Giao hàng" at bounding box center [847, 238] width 36 height 12
drag, startPoint x: 851, startPoint y: 235, endPoint x: 774, endPoint y: 398, distance: 180.1
drag, startPoint x: 774, startPoint y: 398, endPoint x: 478, endPoint y: 343, distance: 301.2
click at [478, 343] on div "XÁC NHẬN SỐ HÀNG GIAO STT Tên hàng SL ĐVT Loại hàng Ghi chú Tổng SL Tổng cước C…" at bounding box center [445, 219] width 891 height 438
click at [676, 387] on div "XÁC NHẬN SỐ HÀNG GIAO STT Tên hàng SL ĐVT Loại hàng Ghi chú Tổng SL Tổng cước C…" at bounding box center [445, 219] width 891 height 438
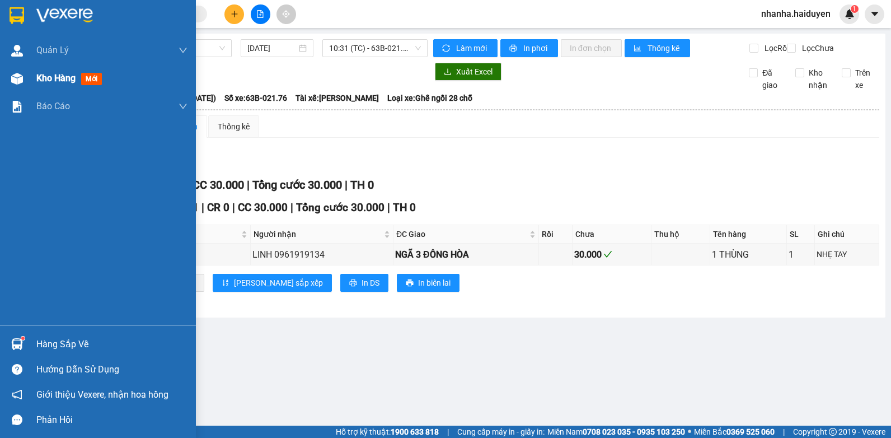
click at [50, 81] on span "Kho hàng" at bounding box center [55, 78] width 39 height 11
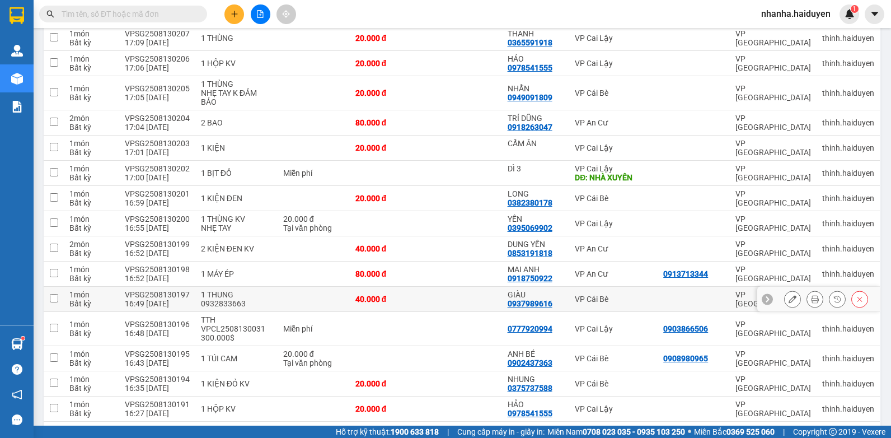
scroll to position [616, 0]
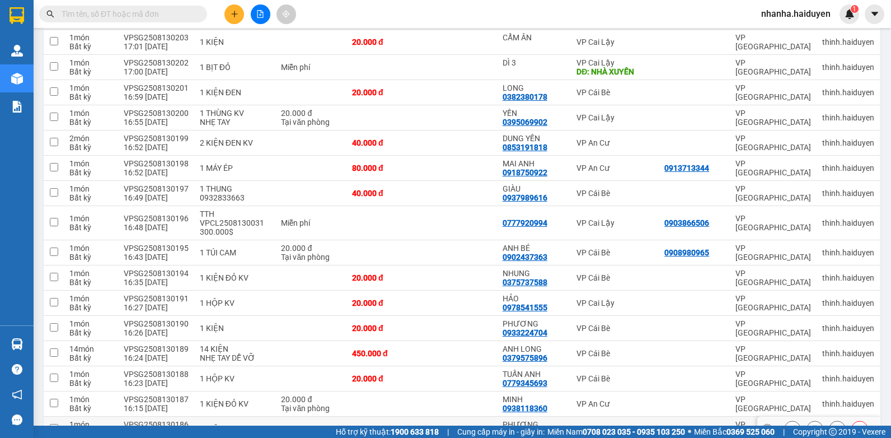
scroll to position [987, 0]
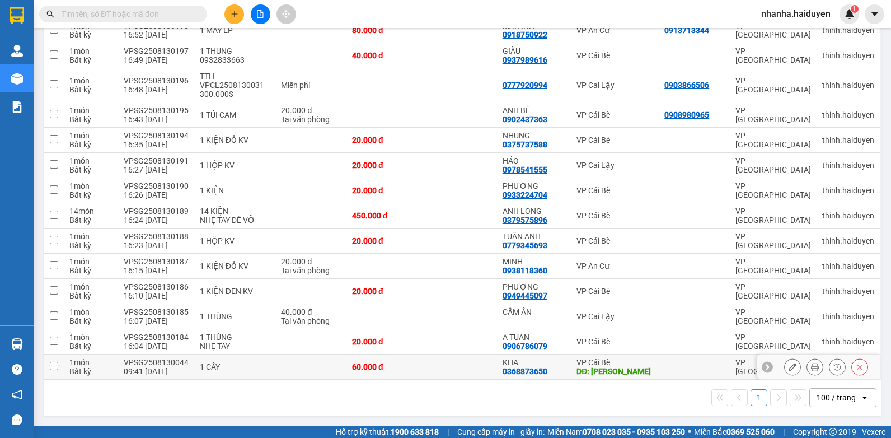
click at [581, 367] on div "DĐ: [PERSON_NAME]" at bounding box center [615, 371] width 77 height 9
checkbox input "true"
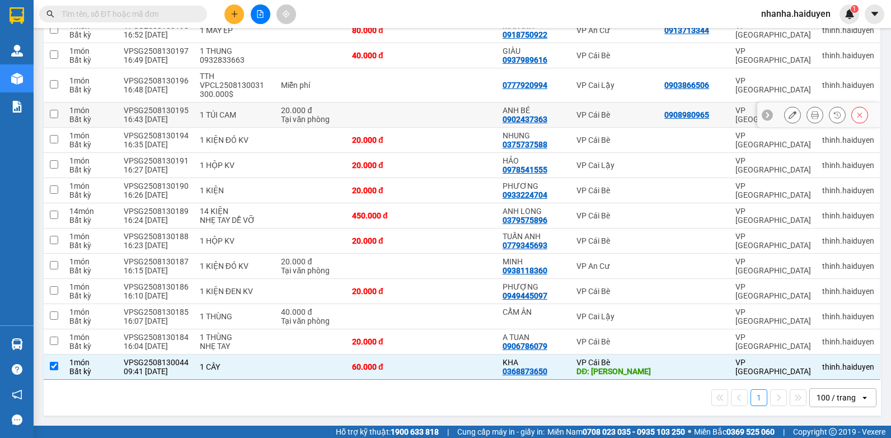
scroll to position [763, 0]
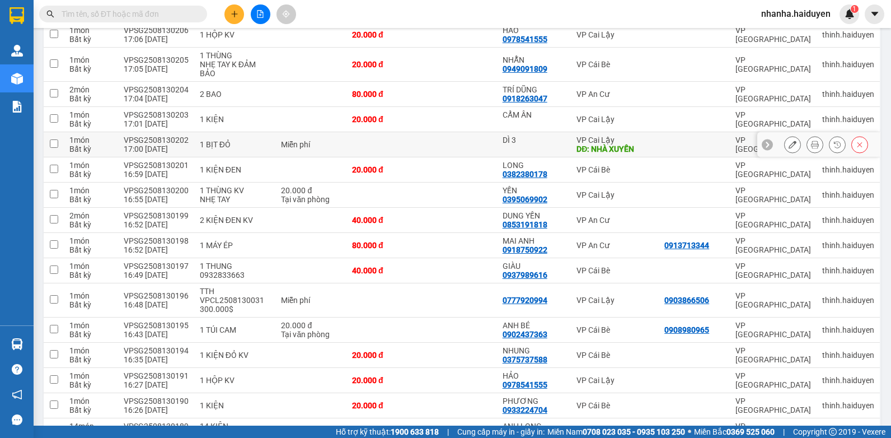
click at [582, 147] on div "DĐ: NHÀ XUYẾN" at bounding box center [615, 148] width 77 height 9
checkbox input "true"
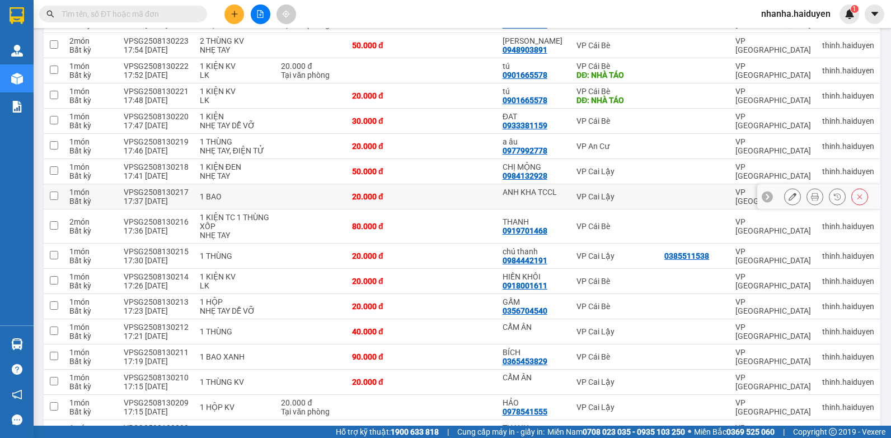
scroll to position [203, 0]
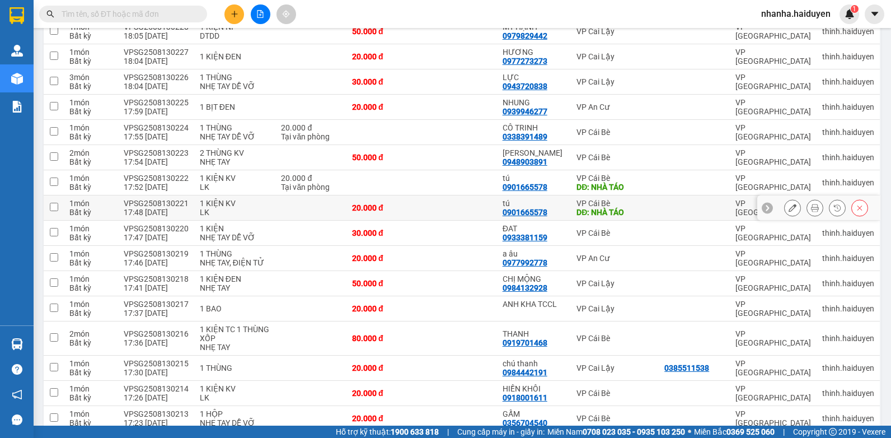
click at [620, 205] on div "VP Cái Bè" at bounding box center [615, 203] width 77 height 9
checkbox input "true"
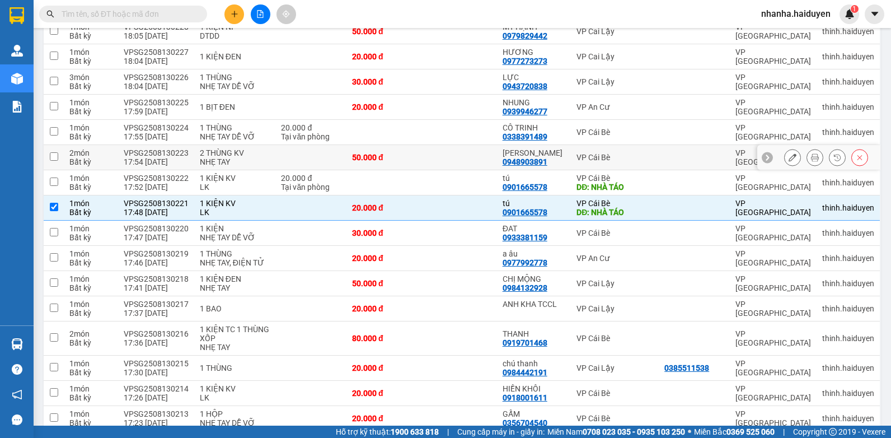
click at [616, 161] on div "VP Cái Bè" at bounding box center [615, 157] width 77 height 9
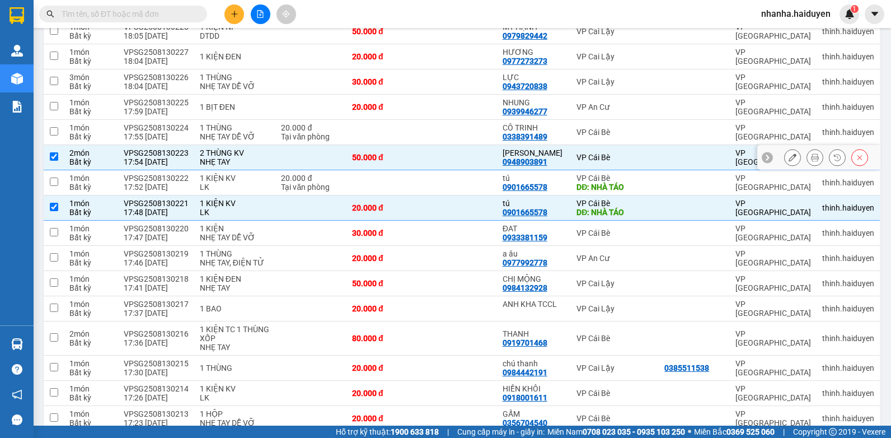
scroll to position [147, 0]
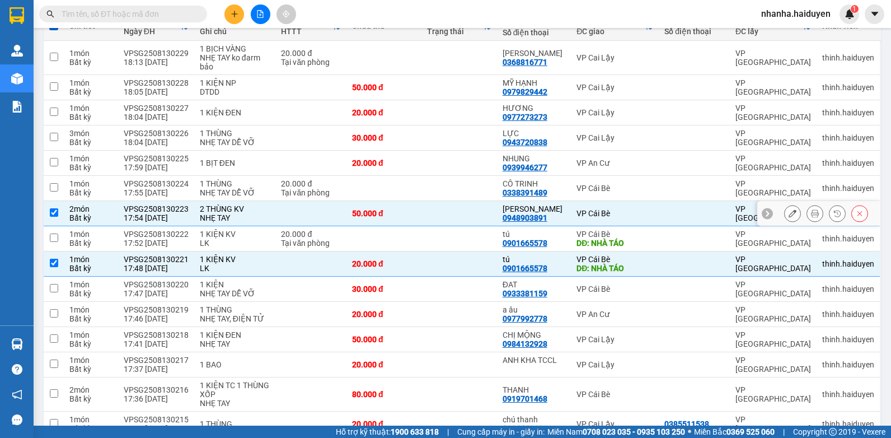
click at [434, 222] on td at bounding box center [459, 213] width 75 height 25
checkbox input "false"
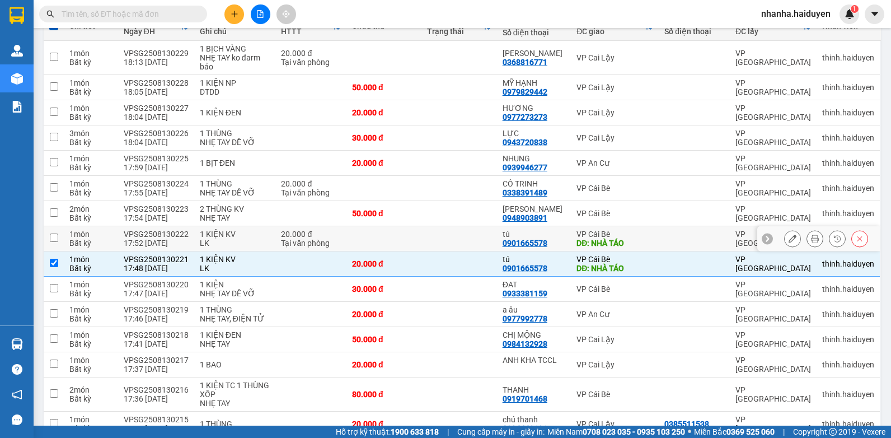
drag, startPoint x: 442, startPoint y: 233, endPoint x: 422, endPoint y: 197, distance: 40.8
click at [441, 233] on td at bounding box center [459, 238] width 75 height 25
checkbox input "true"
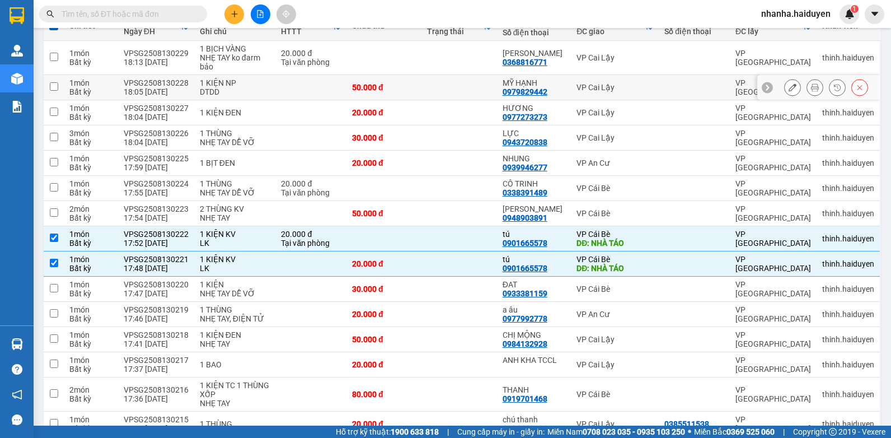
scroll to position [0, 0]
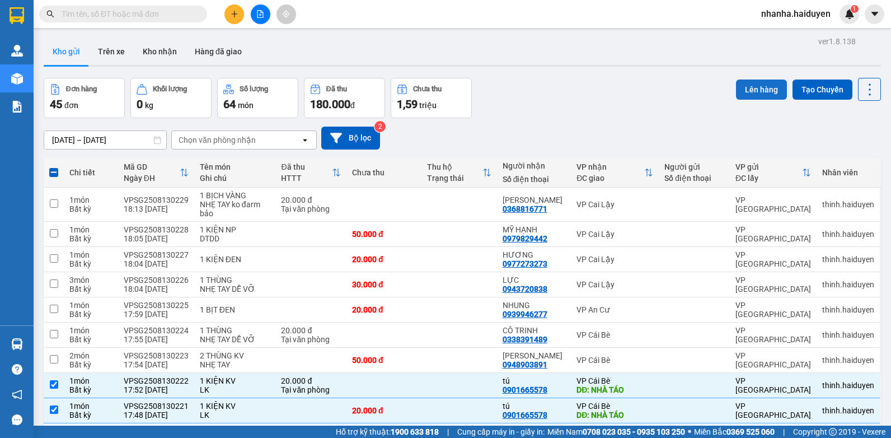
click at [777, 93] on button "Lên hàng" at bounding box center [761, 90] width 51 height 20
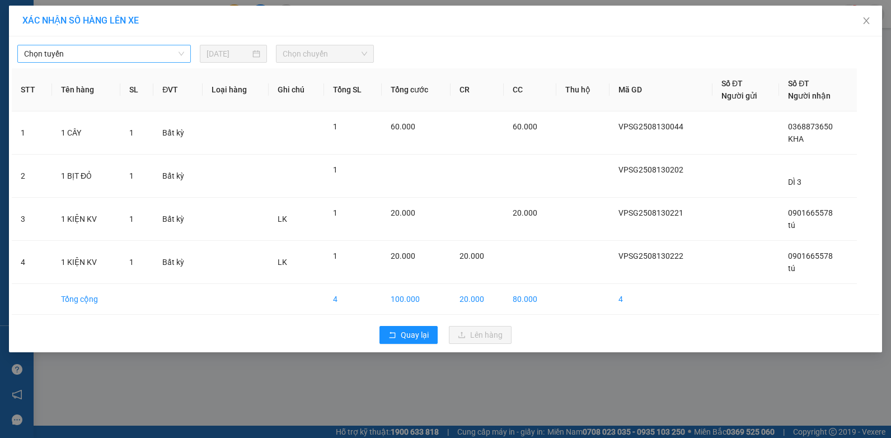
click at [48, 51] on span "Chọn tuyến" at bounding box center [104, 53] width 160 height 17
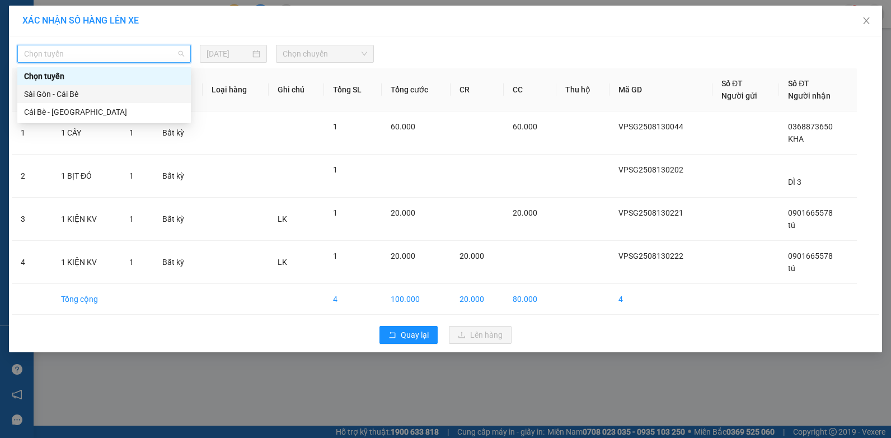
click at [77, 90] on div "Sài Gòn - Cái Bè" at bounding box center [104, 94] width 160 height 12
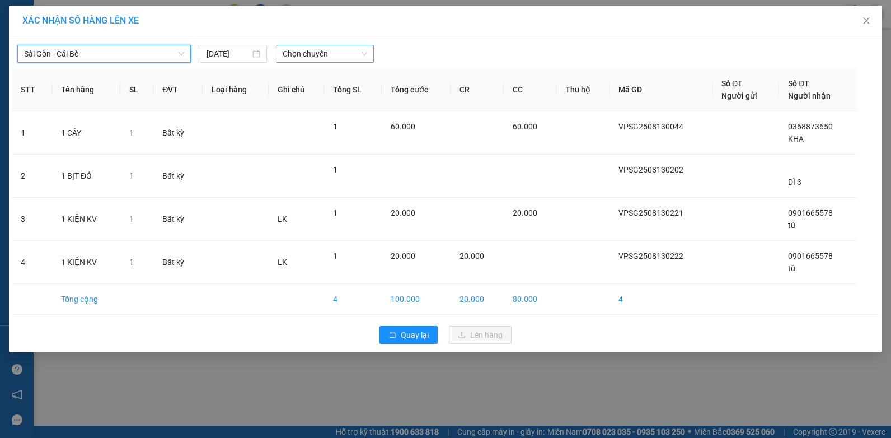
click at [287, 58] on span "Chọn chuyến" at bounding box center [325, 53] width 84 height 17
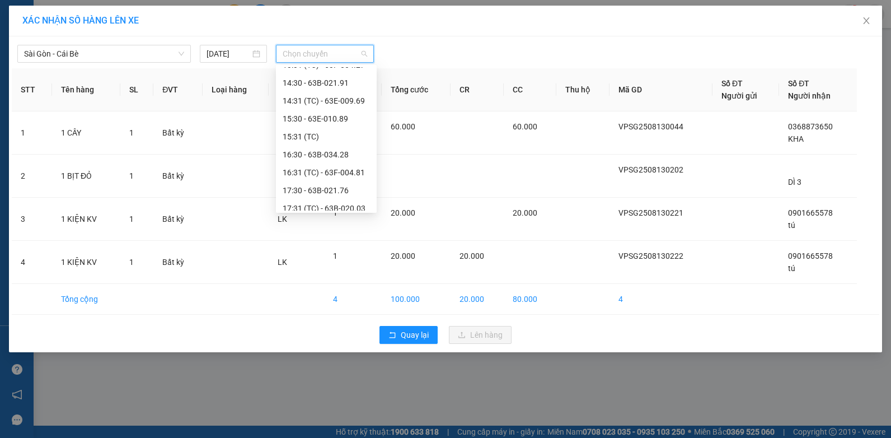
scroll to position [323, 0]
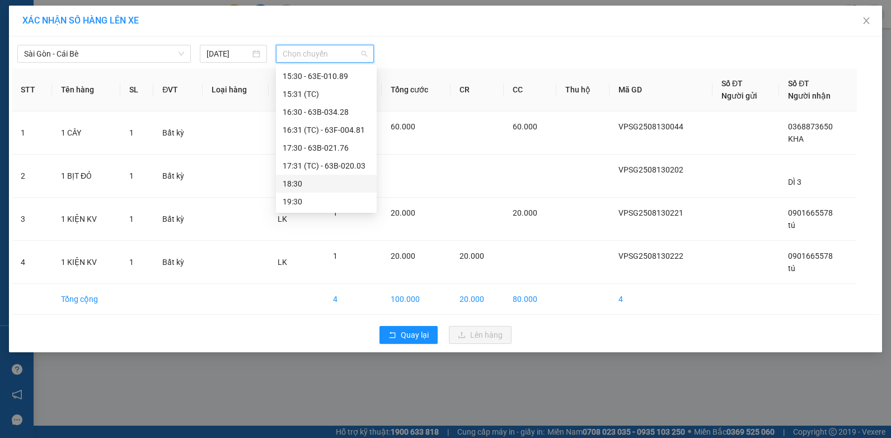
click at [306, 185] on div "18:30" at bounding box center [326, 183] width 87 height 12
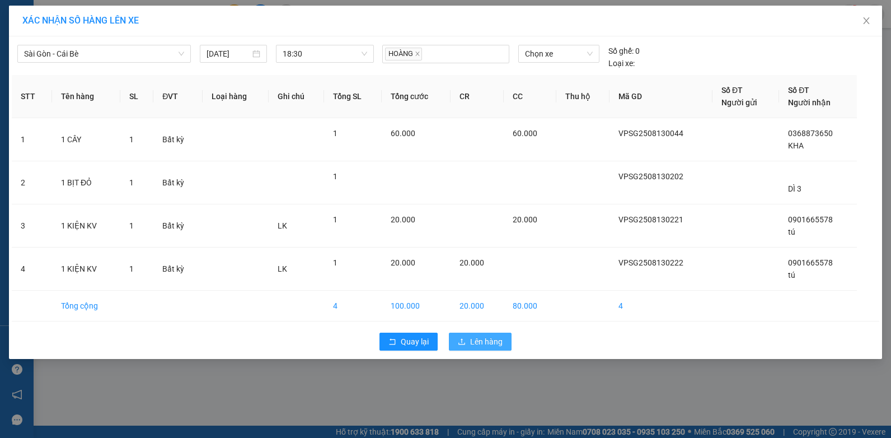
click at [479, 344] on span "Lên hàng" at bounding box center [486, 341] width 32 height 12
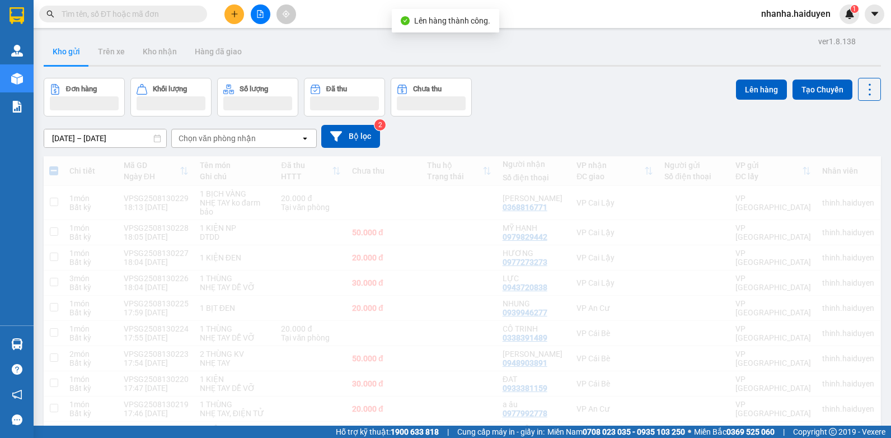
click at [265, 10] on button at bounding box center [261, 14] width 20 height 20
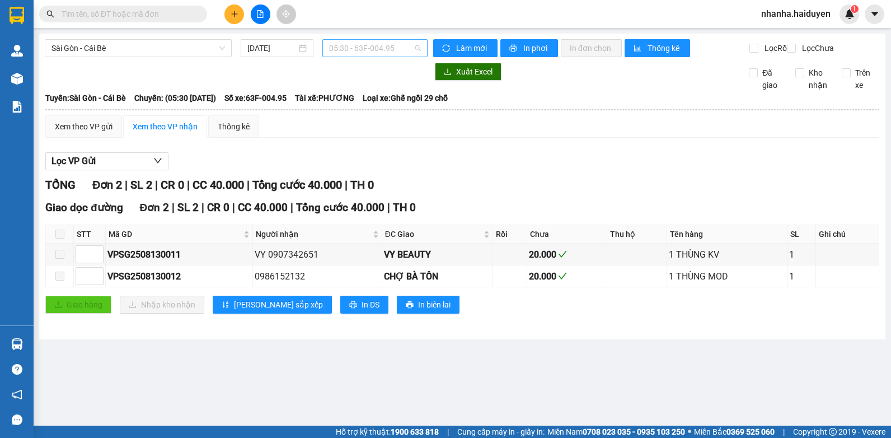
click at [409, 51] on span "05:30 - 63F-004.95" at bounding box center [375, 48] width 92 height 17
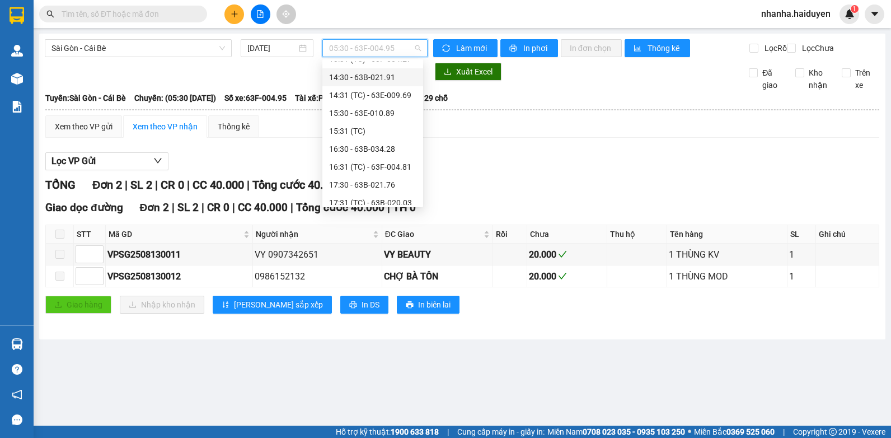
scroll to position [323, 0]
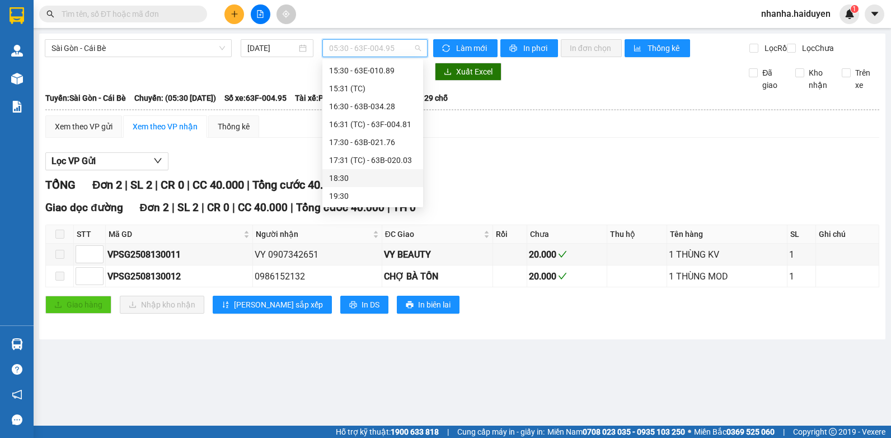
click at [372, 176] on div "18:30" at bounding box center [372, 178] width 87 height 12
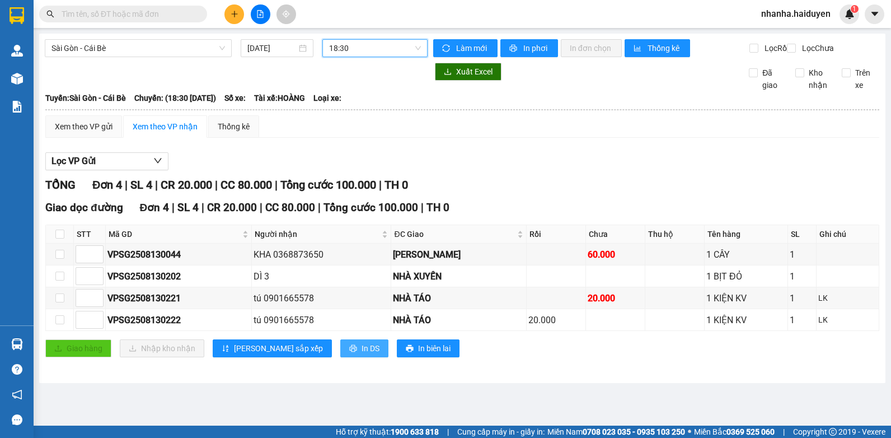
click at [362, 354] on span "In DS" at bounding box center [371, 348] width 18 height 12
click at [62, 239] on input "checkbox" at bounding box center [59, 234] width 9 height 9
checkbox input "true"
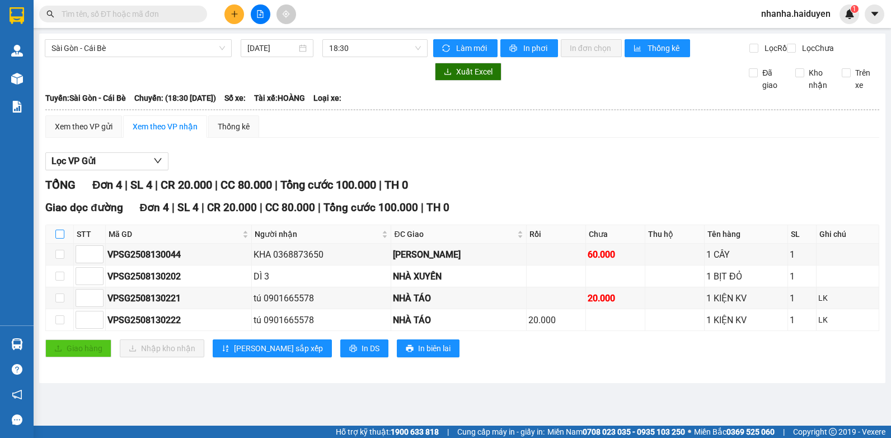
checkbox input "true"
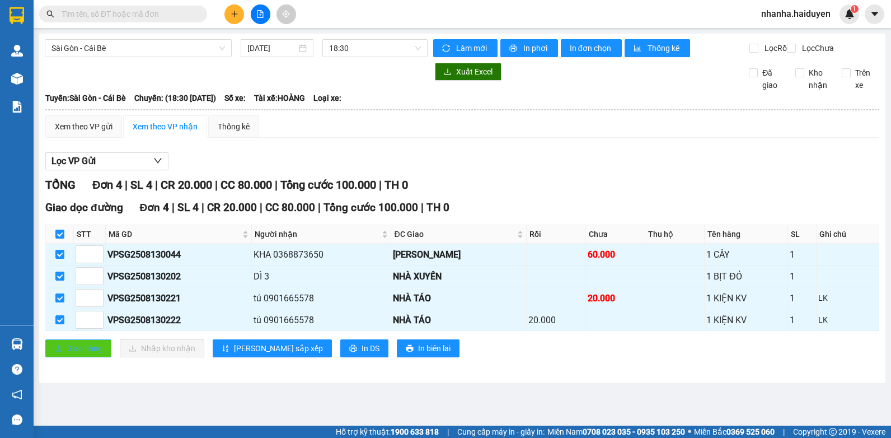
click at [90, 353] on span "Giao hàng" at bounding box center [85, 348] width 36 height 12
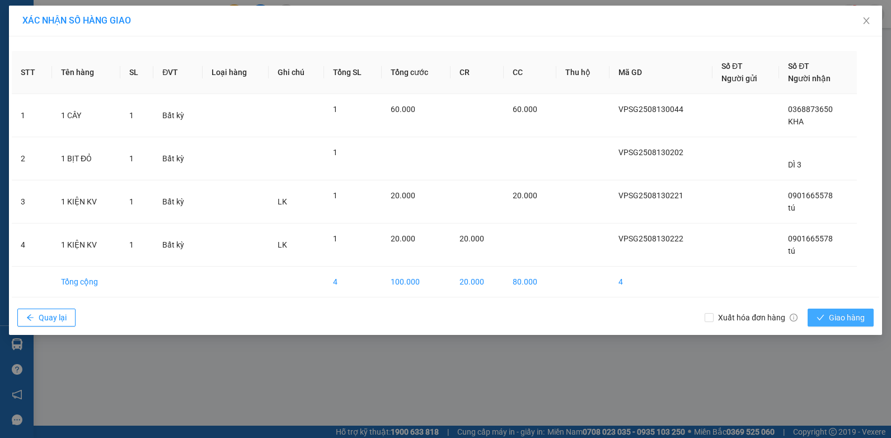
click at [854, 314] on span "Giao hàng" at bounding box center [847, 317] width 36 height 12
